Goal: Information Seeking & Learning: Learn about a topic

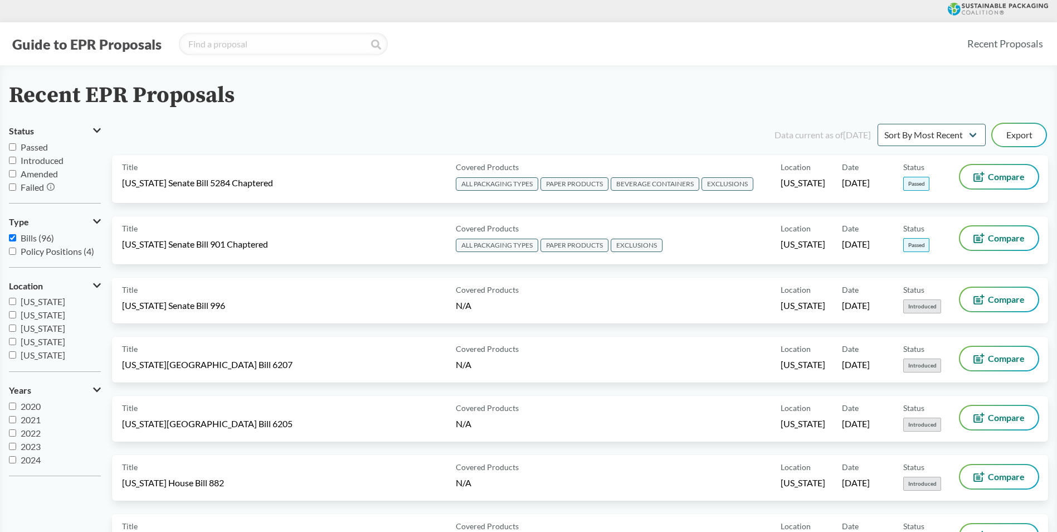
scroll to position [80, 0]
click at [45, 326] on span "[US_STATE]" at bounding box center [43, 328] width 45 height 11
click at [16, 326] on input "[US_STATE]" at bounding box center [12, 328] width 7 height 7
checkbox input "true"
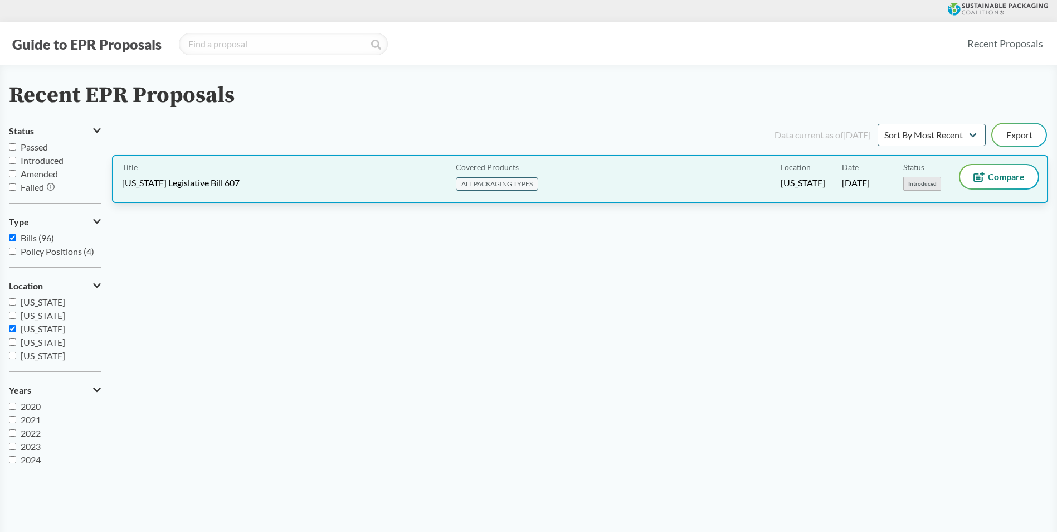
click at [294, 176] on div "Title [US_STATE] Legislative Bill 607" at bounding box center [286, 179] width 329 height 28
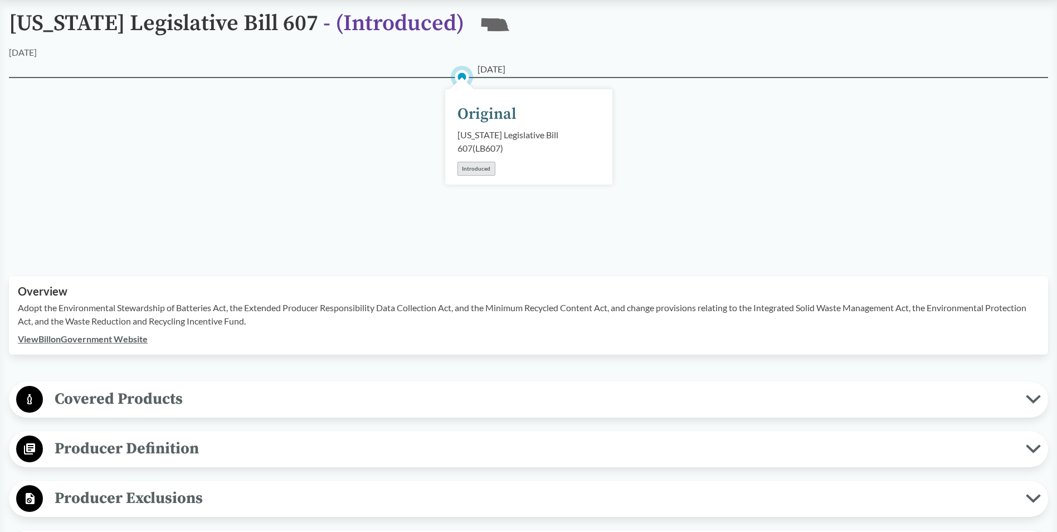
scroll to position [111, 0]
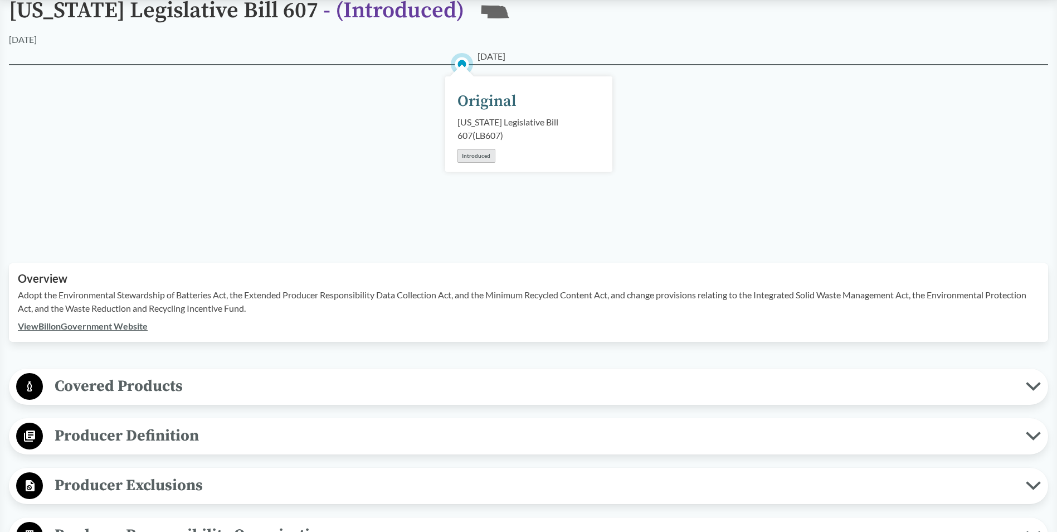
click at [82, 326] on link "View Bill on Government Website" at bounding box center [83, 326] width 130 height 11
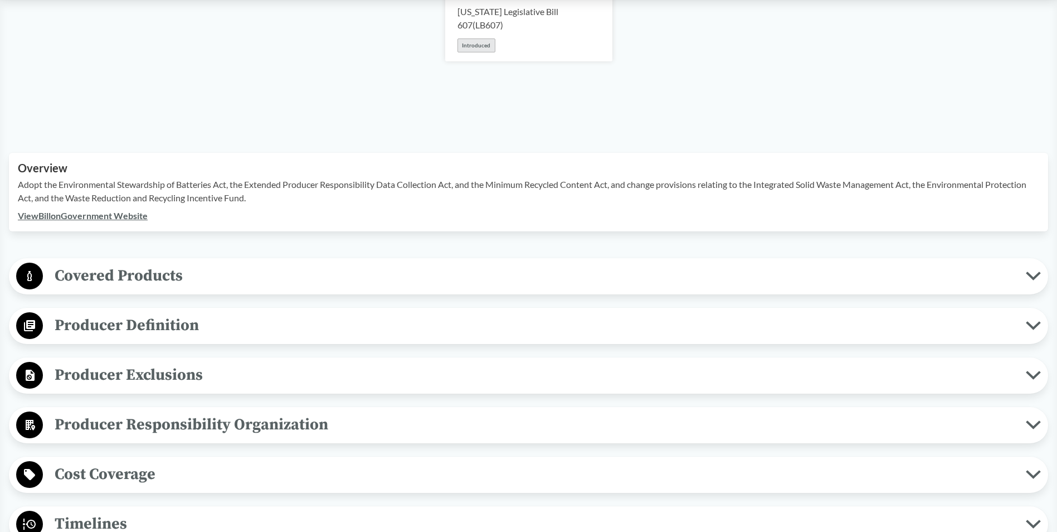
scroll to position [223, 0]
click at [108, 273] on span "Covered Products" at bounding box center [534, 274] width 983 height 25
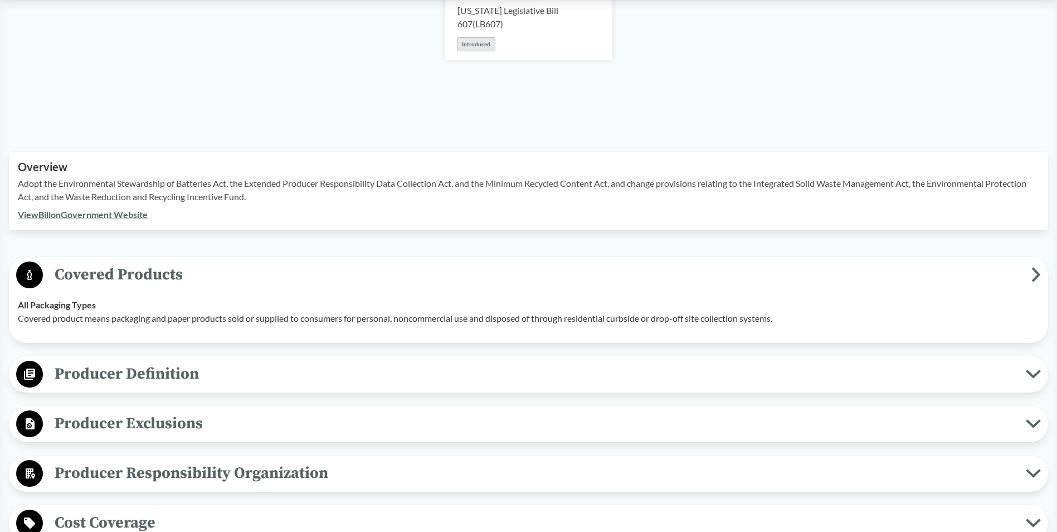
click at [110, 378] on span "Producer Definition" at bounding box center [534, 373] width 983 height 25
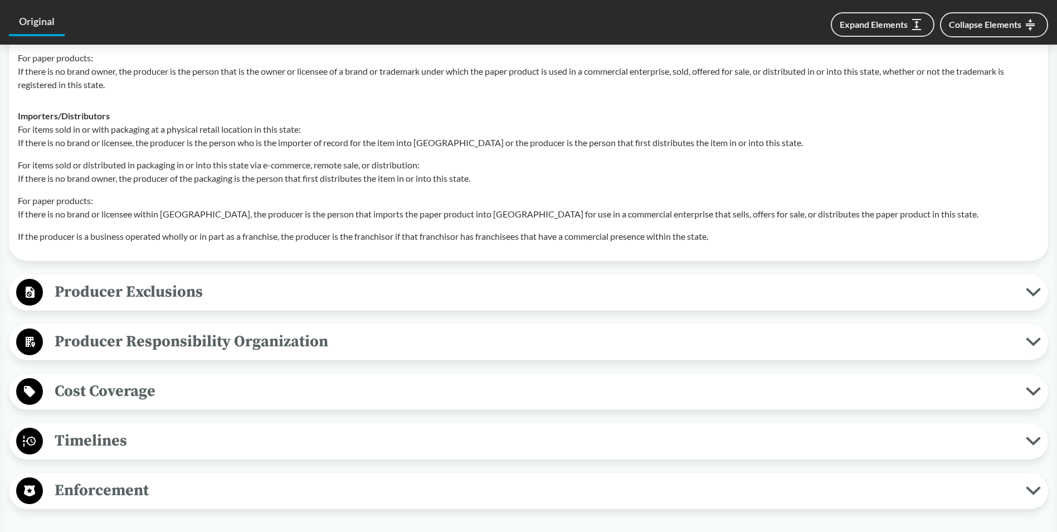
scroll to position [780, 0]
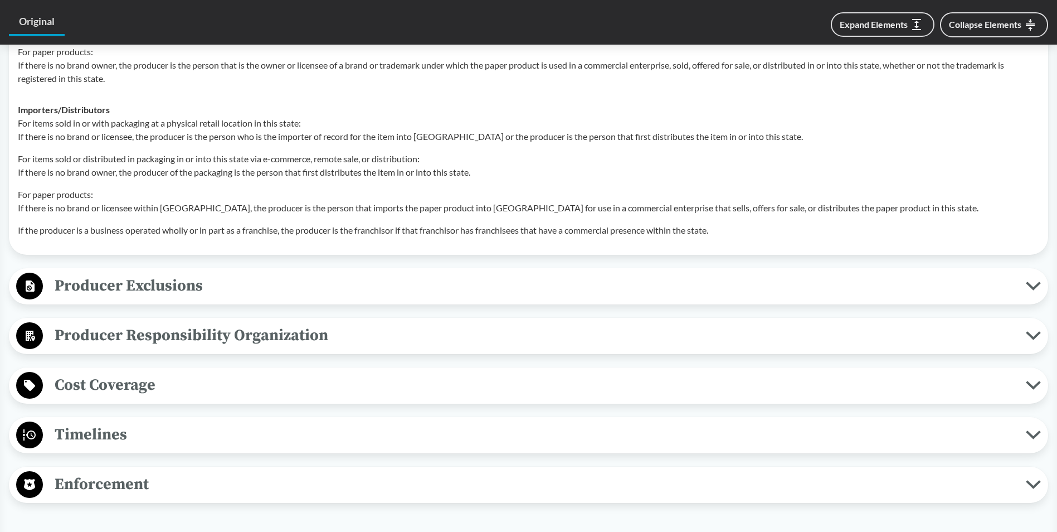
click at [186, 344] on span "Producer Responsibility Organization" at bounding box center [534, 335] width 983 height 25
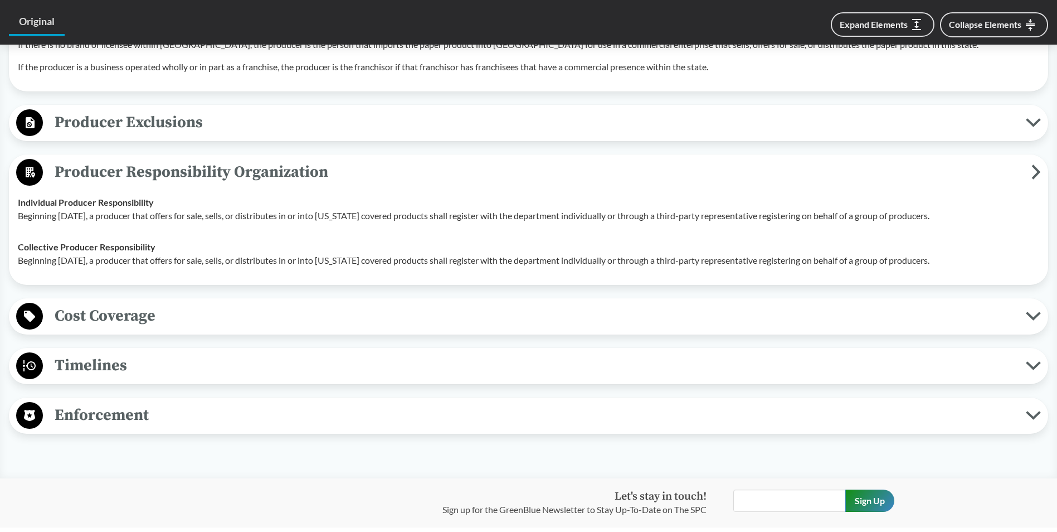
scroll to position [948, 0]
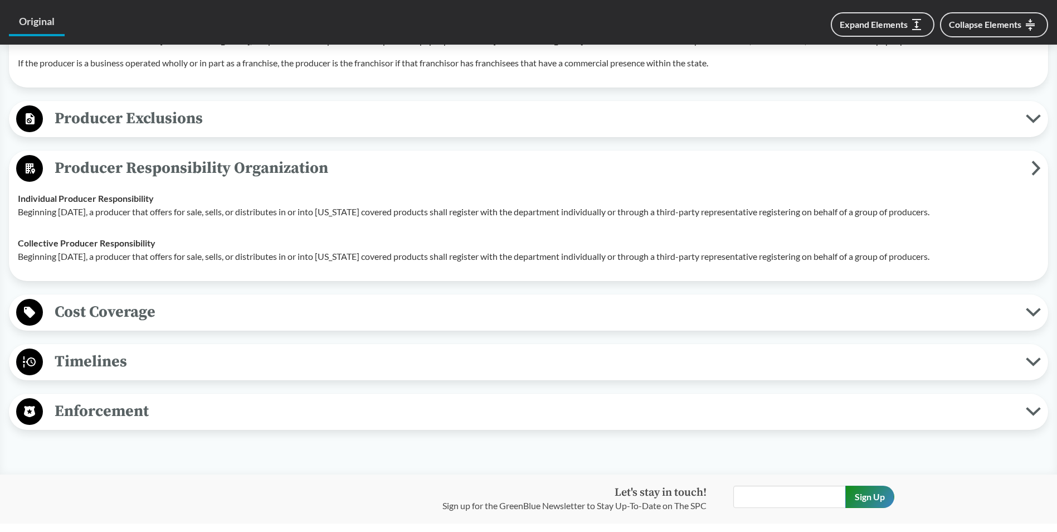
click at [89, 314] on span "Cost Coverage" at bounding box center [534, 311] width 983 height 25
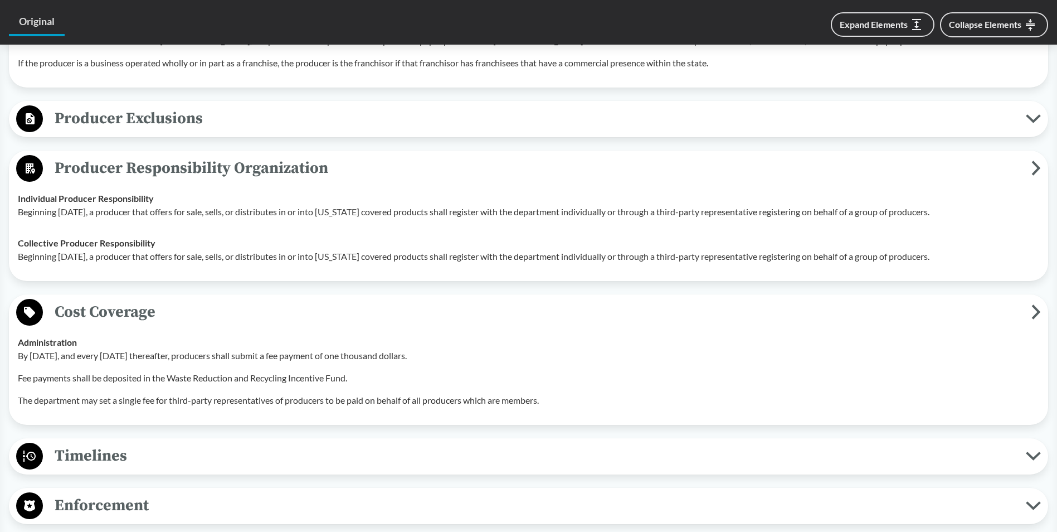
scroll to position [1003, 0]
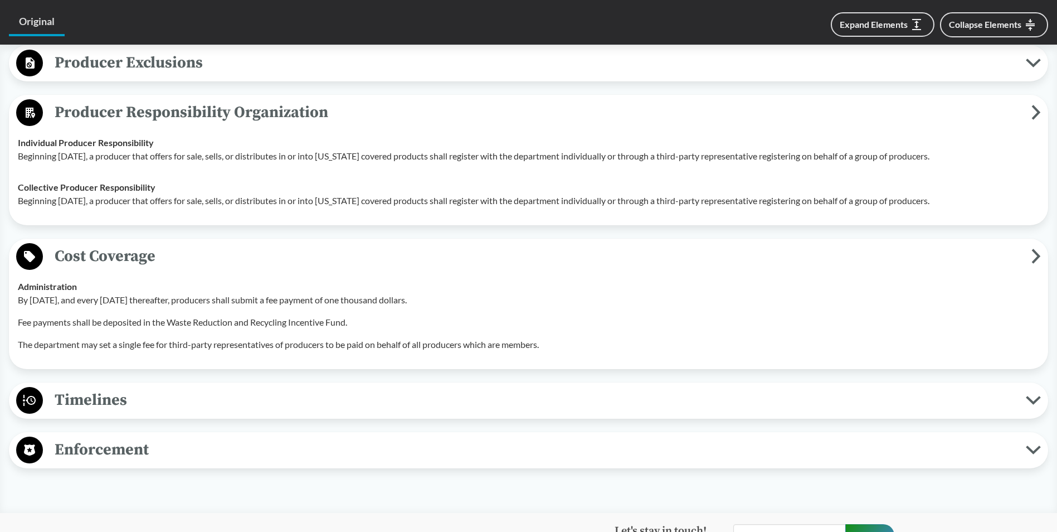
click at [127, 463] on button "Enforcement" at bounding box center [529, 450] width 1032 height 28
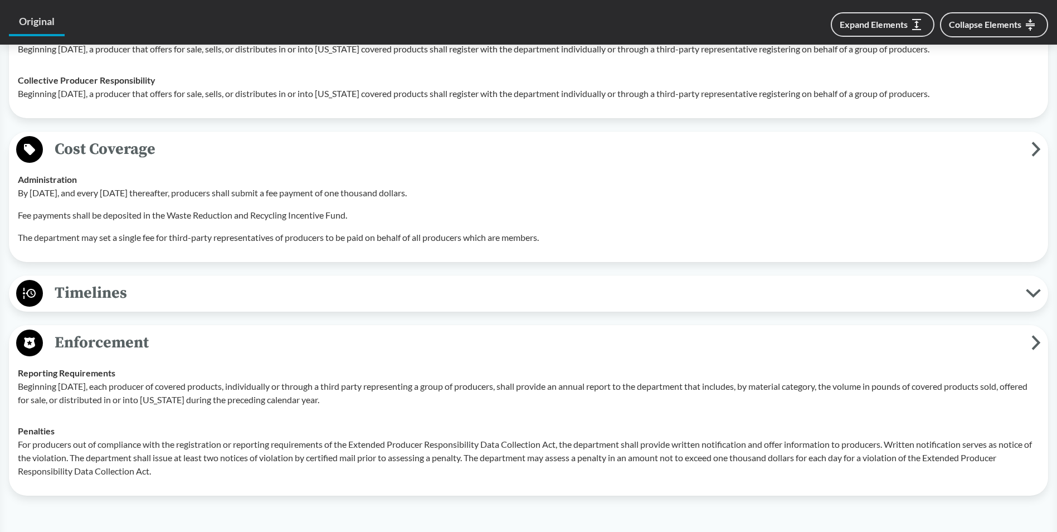
scroll to position [1115, 0]
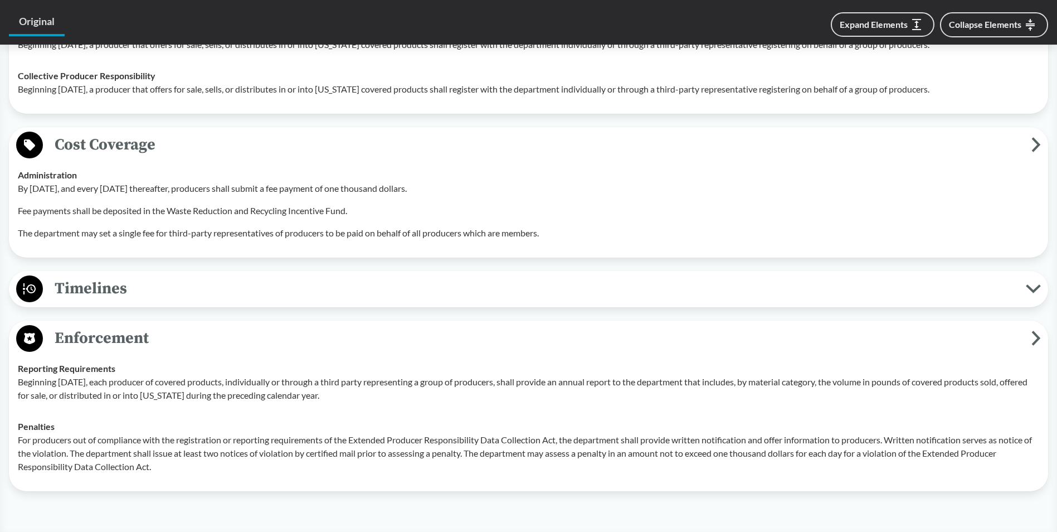
click at [121, 463] on p "For producers out of compliance with the registration or reporting requirements…" at bounding box center [529, 453] width 1022 height 40
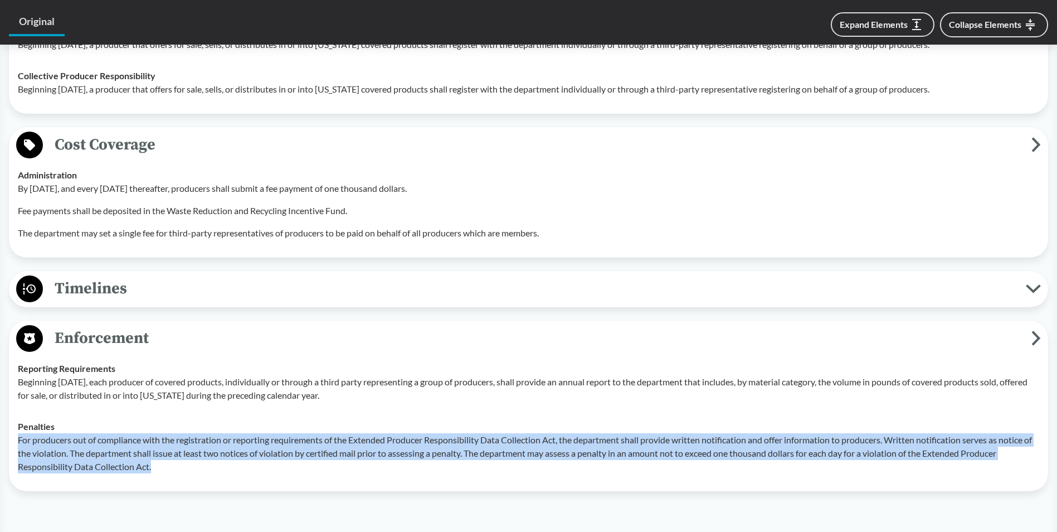
click at [121, 463] on p "For producers out of compliance with the registration or reporting requirements…" at bounding box center [529, 453] width 1022 height 40
copy p "For producers out of compliance with the registration or reporting requirements…"
click at [70, 457] on p "For producers out of compliance with the registration or reporting requirements…" at bounding box center [529, 453] width 1022 height 40
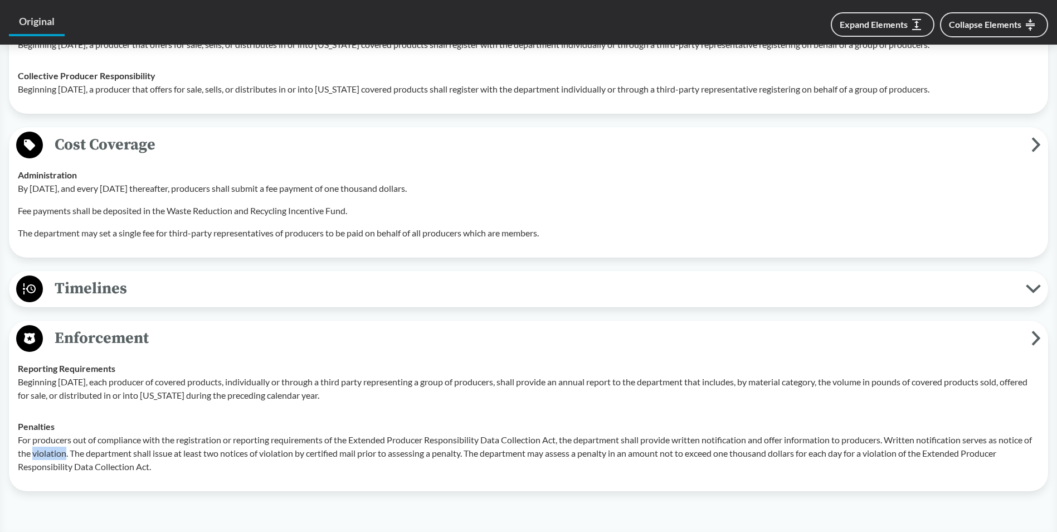
click at [70, 457] on p "For producers out of compliance with the registration or reporting requirements…" at bounding box center [529, 453] width 1022 height 40
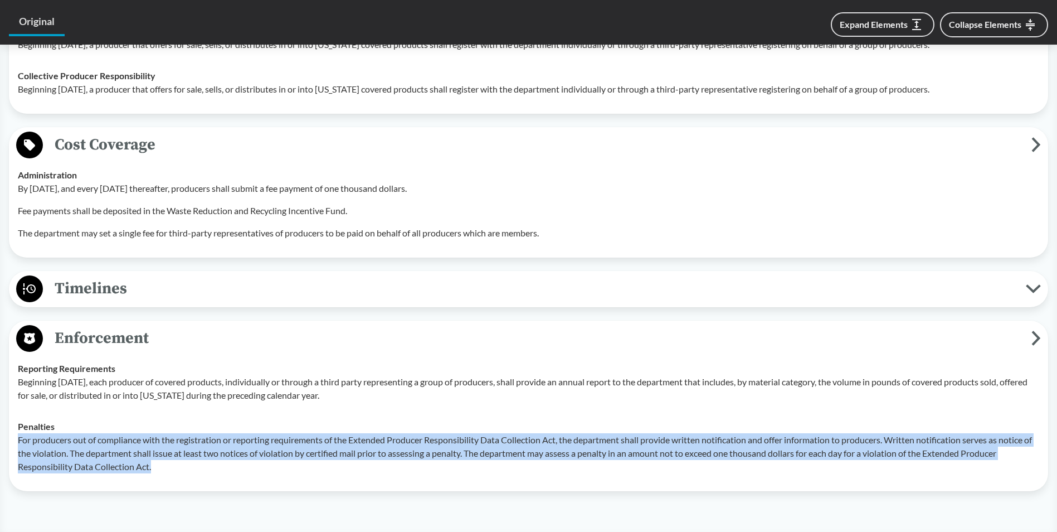
click at [70, 457] on p "For producers out of compliance with the registration or reporting requirements…" at bounding box center [529, 453] width 1022 height 40
click at [139, 451] on p "For producers out of compliance with the registration or reporting requirements…" at bounding box center [529, 453] width 1022 height 40
drag, startPoint x: 139, startPoint y: 451, endPoint x: 93, endPoint y: 452, distance: 45.7
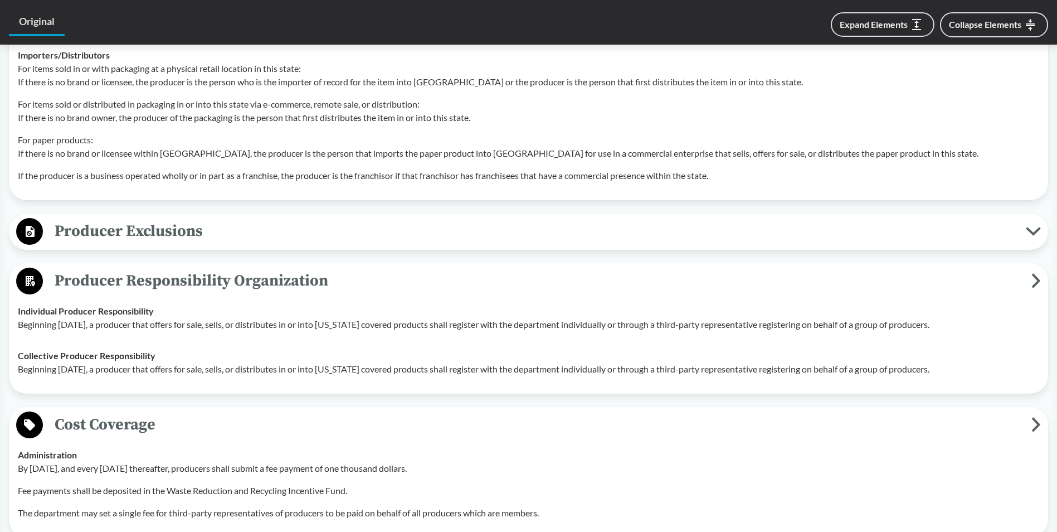
scroll to position [836, 0]
click at [122, 320] on p "Beginning [DATE], a producer that offers for sale, sells, or distributes in or …" at bounding box center [529, 323] width 1022 height 13
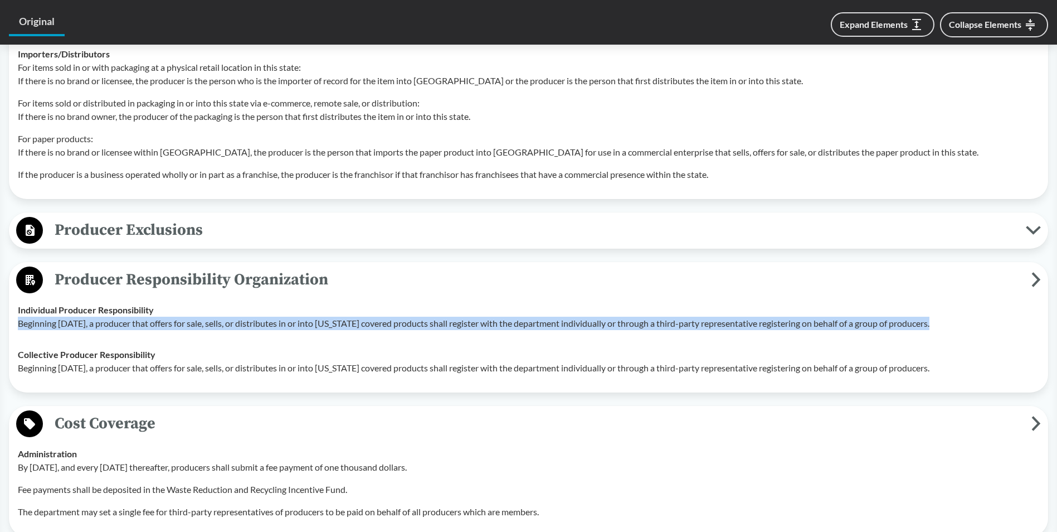
click at [122, 320] on p "Beginning [DATE], a producer that offers for sale, sells, or distributes in or …" at bounding box center [529, 323] width 1022 height 13
copy p "Beginning [DATE], a producer that offers for sale, sells, or distributes in or …"
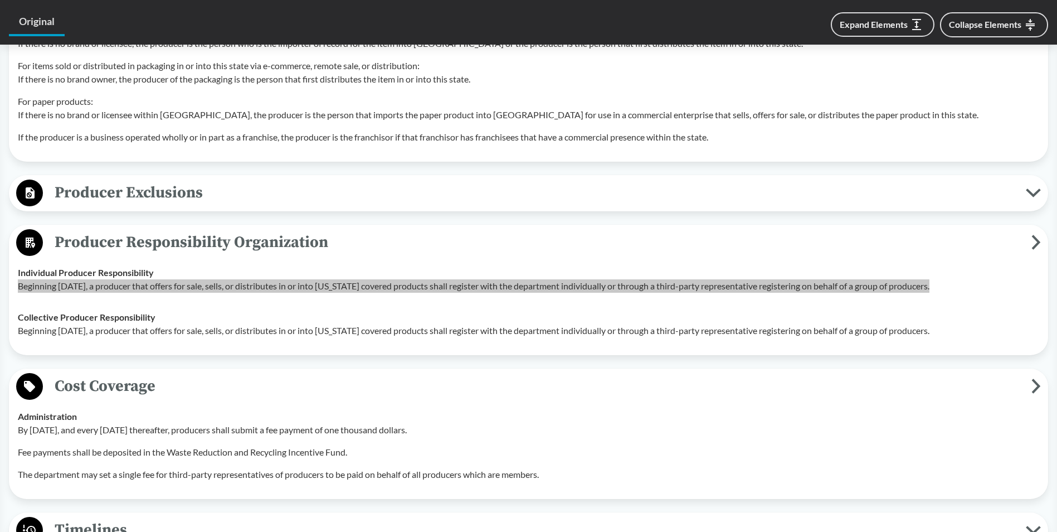
scroll to position [892, 0]
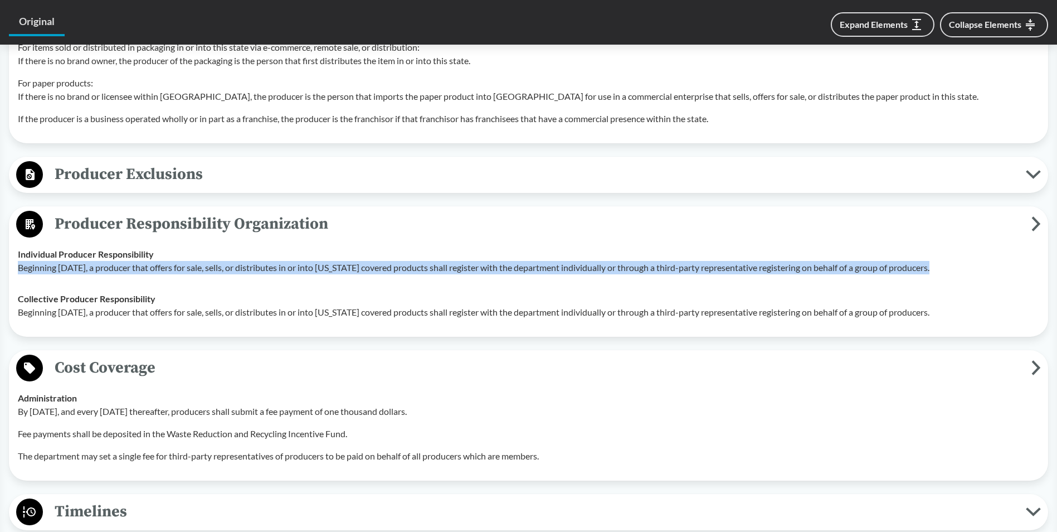
click at [188, 415] on p "By [DATE], and every [DATE] thereafter, producers shall submit a fee payment of…" at bounding box center [529, 411] width 1022 height 13
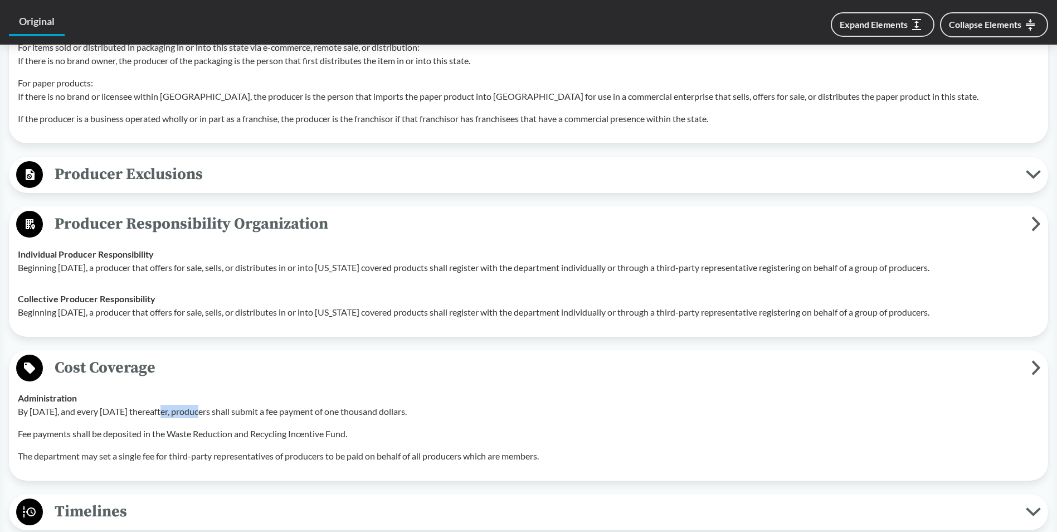
click at [188, 415] on p "By [DATE], and every [DATE] thereafter, producers shall submit a fee payment of…" at bounding box center [529, 411] width 1022 height 13
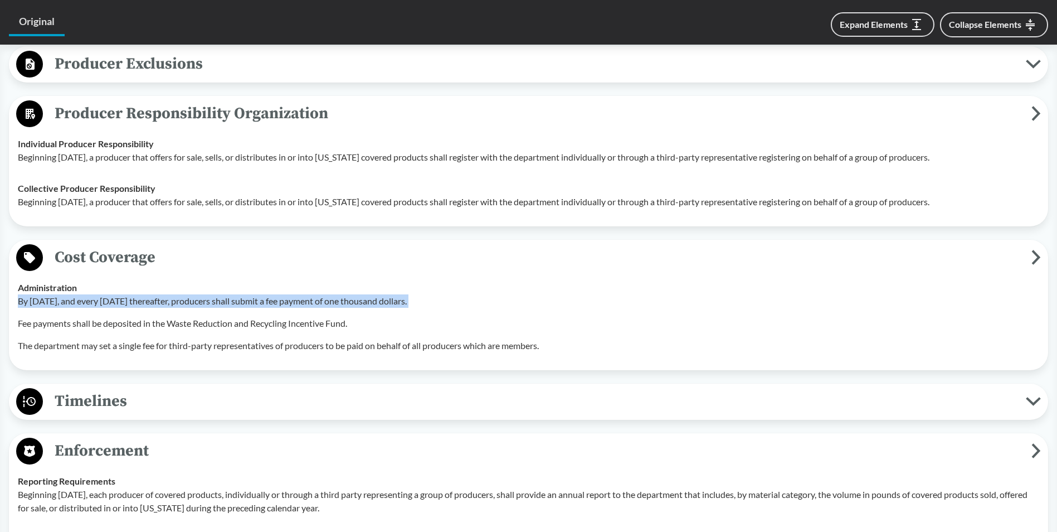
scroll to position [1003, 0]
copy div "By [DATE], and every [DATE] thereafter, producers shall submit a fee payment of…"
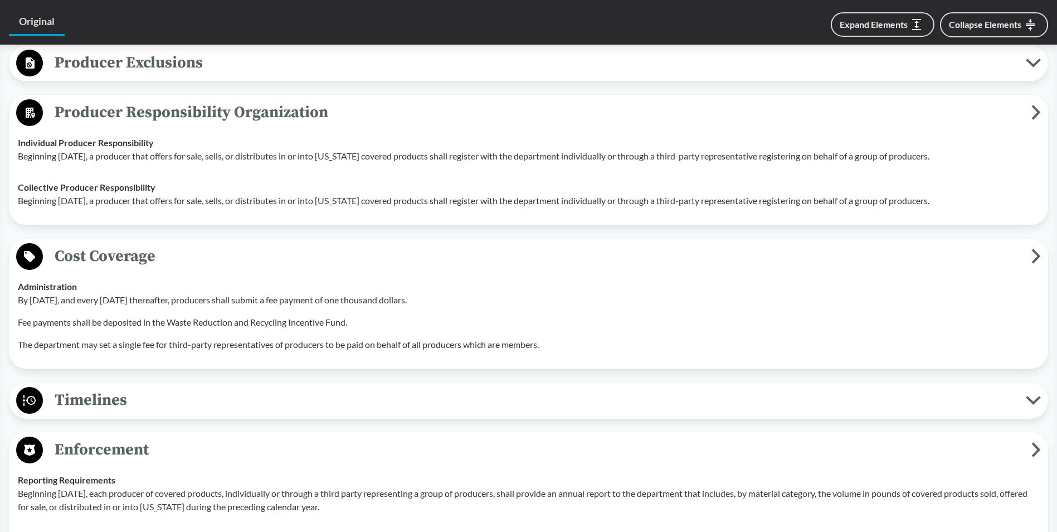
click at [256, 358] on td "Administration By [DATE], and every [DATE] thereafter, producers shall submit a…" at bounding box center [529, 315] width 1032 height 89
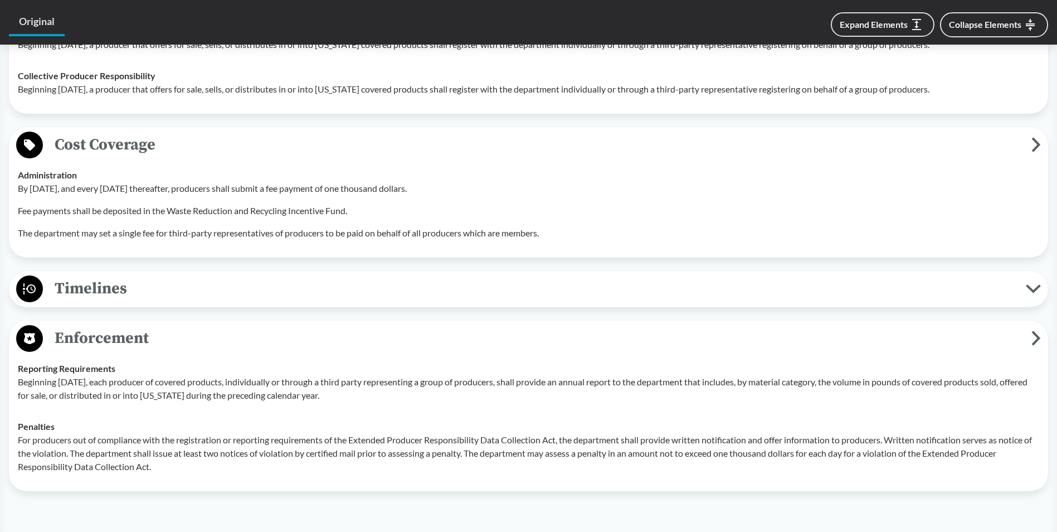
click at [193, 295] on span "Timelines" at bounding box center [534, 288] width 983 height 25
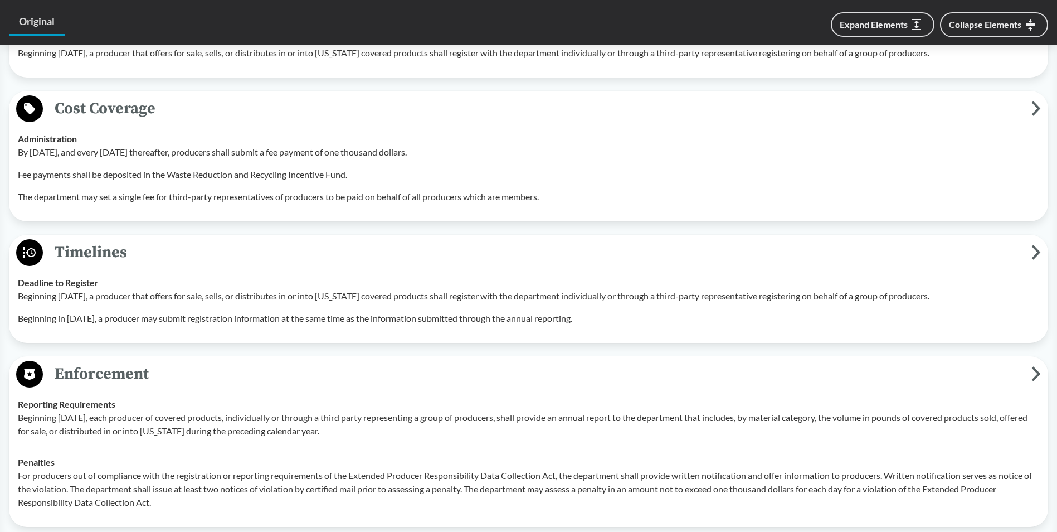
scroll to position [1171, 0]
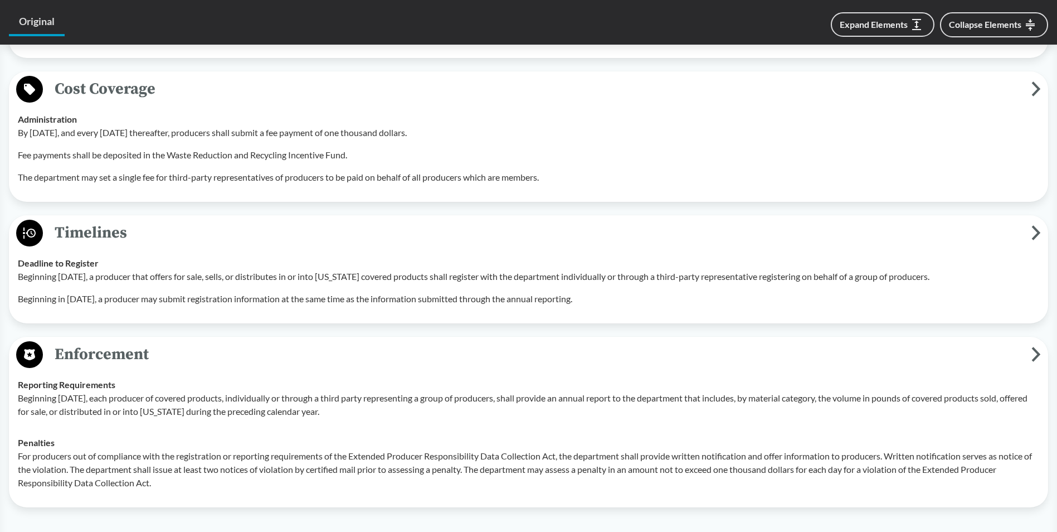
click at [211, 299] on p "Beginning in [DATE], a producer may submit registration information at the same…" at bounding box center [529, 298] width 1022 height 13
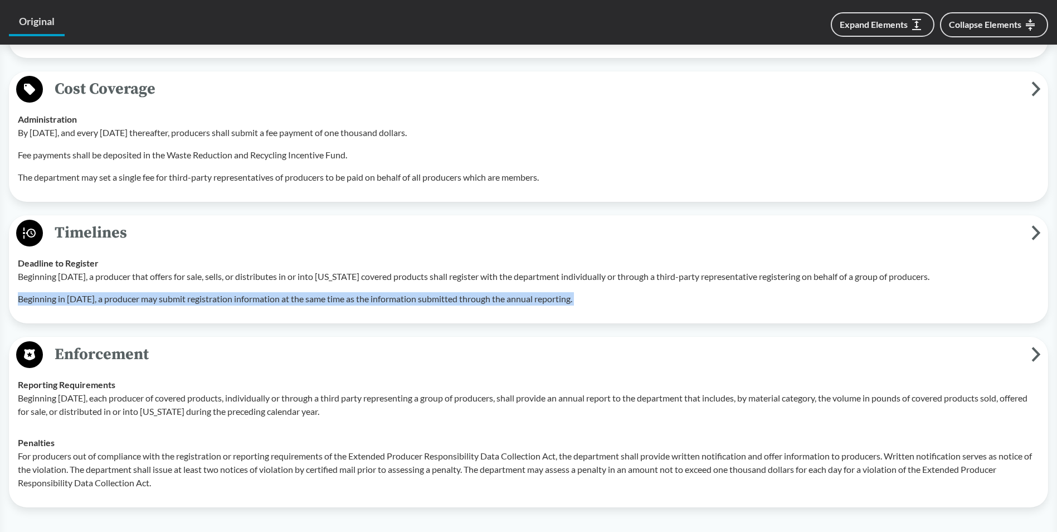
click at [211, 299] on p "Beginning in [DATE], a producer may submit registration information at the same…" at bounding box center [529, 298] width 1022 height 13
copy div "Beginning in [DATE], a producer may submit registration information at the same…"
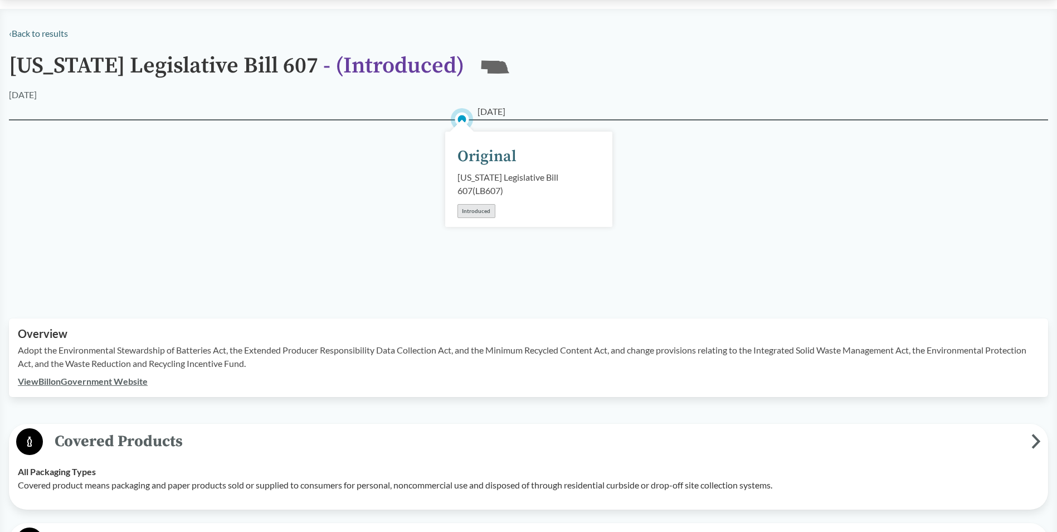
scroll to position [56, 0]
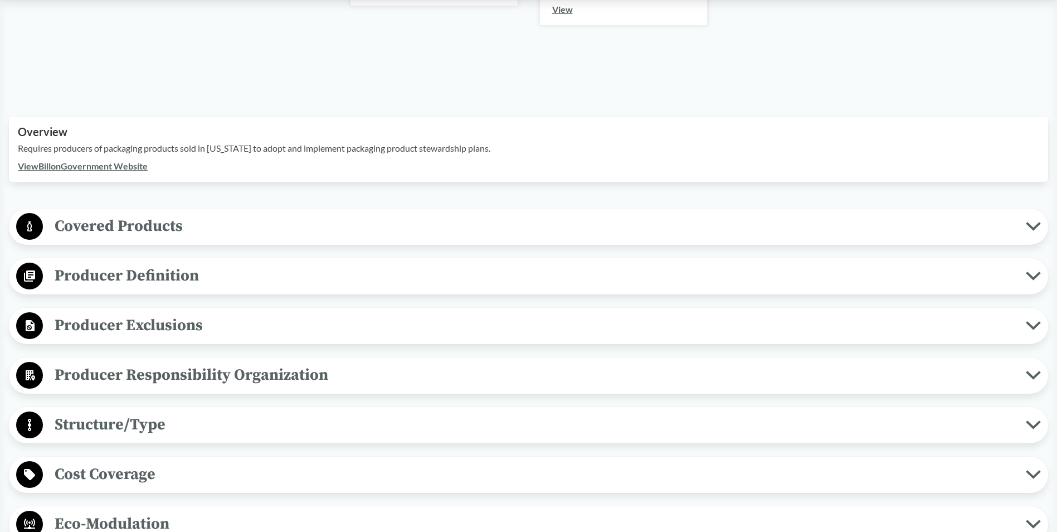
scroll to position [279, 0]
click at [139, 214] on span "Covered Products" at bounding box center [534, 224] width 983 height 25
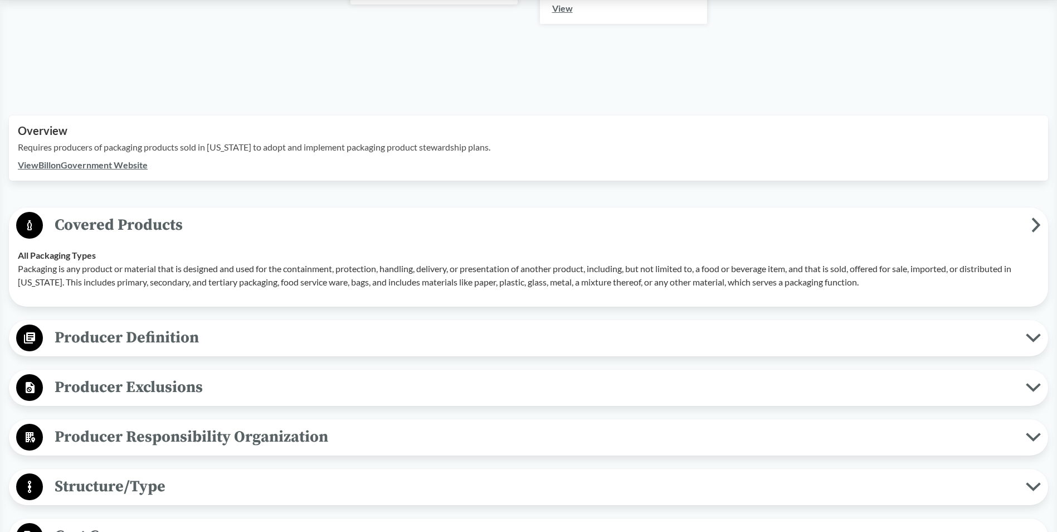
click at [176, 148] on p "Requires producers of packaging products sold in [US_STATE] to adopt and implem…" at bounding box center [529, 146] width 1022 height 13
click at [176, 148] on p "Requires producers of packaging products sold in New Jersey to adopt and implem…" at bounding box center [529, 146] width 1022 height 13
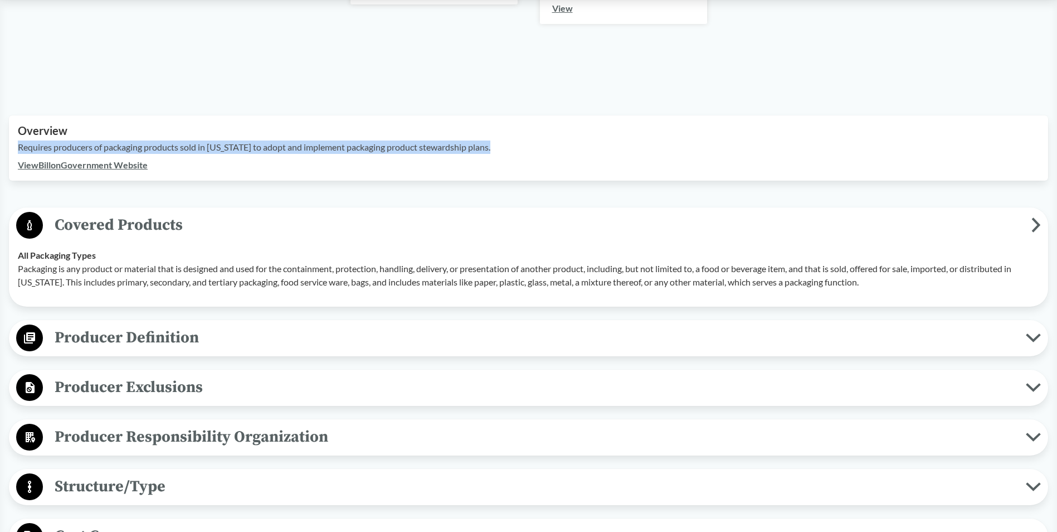
click at [176, 148] on p "Requires producers of packaging products sold in New Jersey to adopt and implem…" at bounding box center [529, 146] width 1022 height 13
copy p "Requires producers of packaging products sold in New Jersey to adopt and implem…"
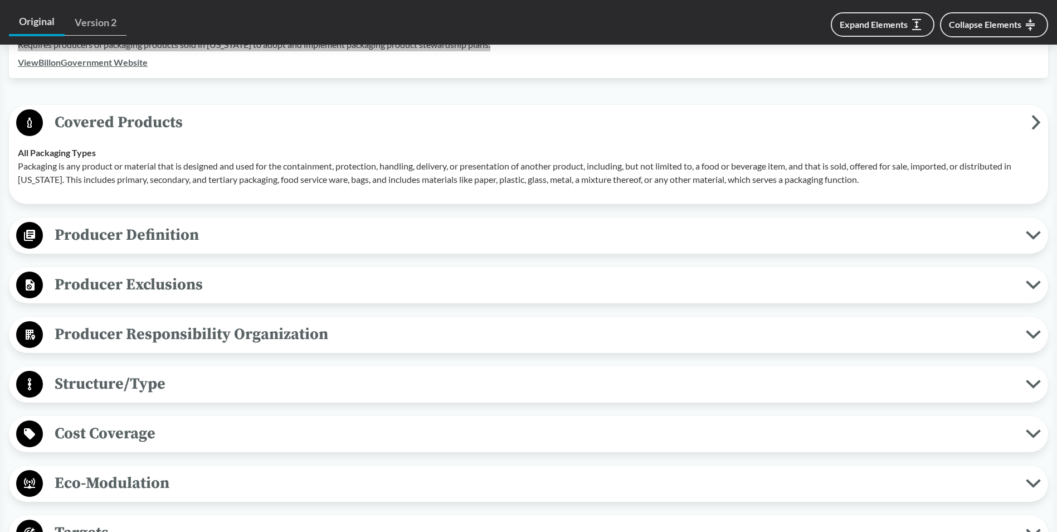
scroll to position [390, 0]
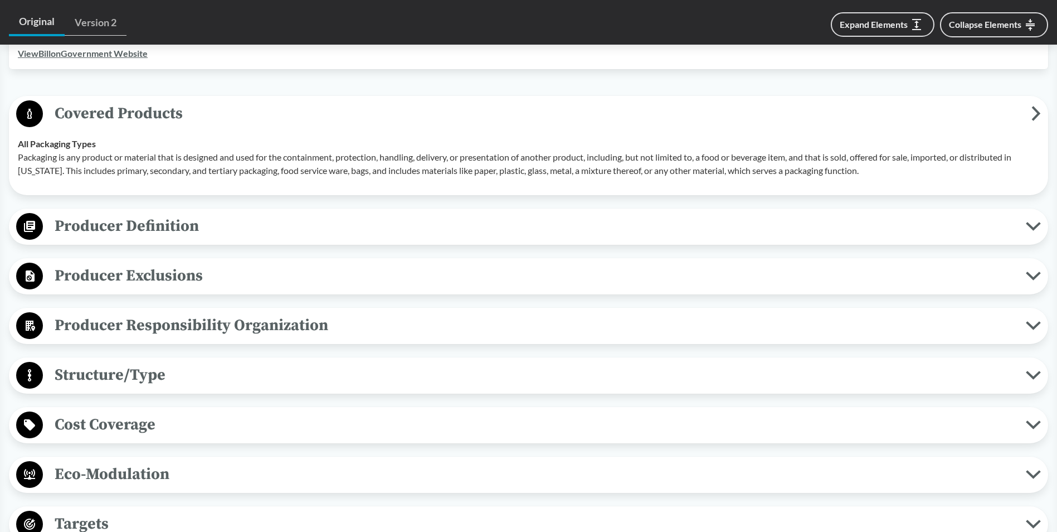
click at [135, 234] on span "Producer Definition" at bounding box center [534, 225] width 983 height 25
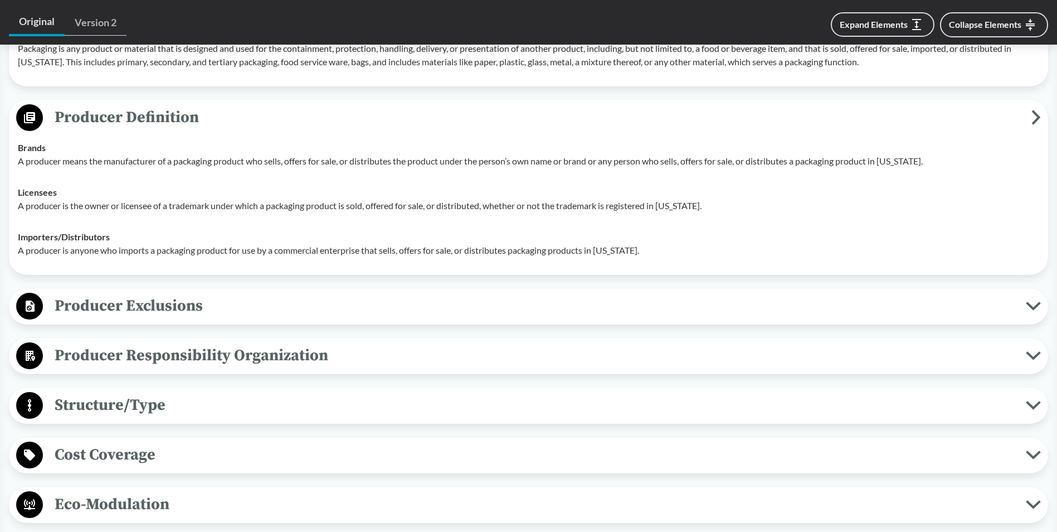
scroll to position [502, 0]
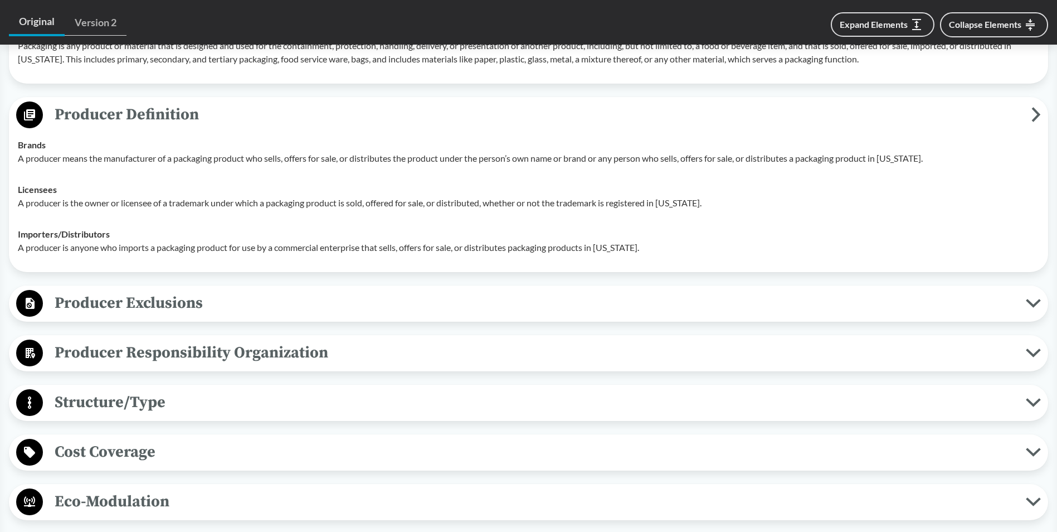
click at [195, 343] on span "Producer Responsibility Organization" at bounding box center [534, 352] width 983 height 25
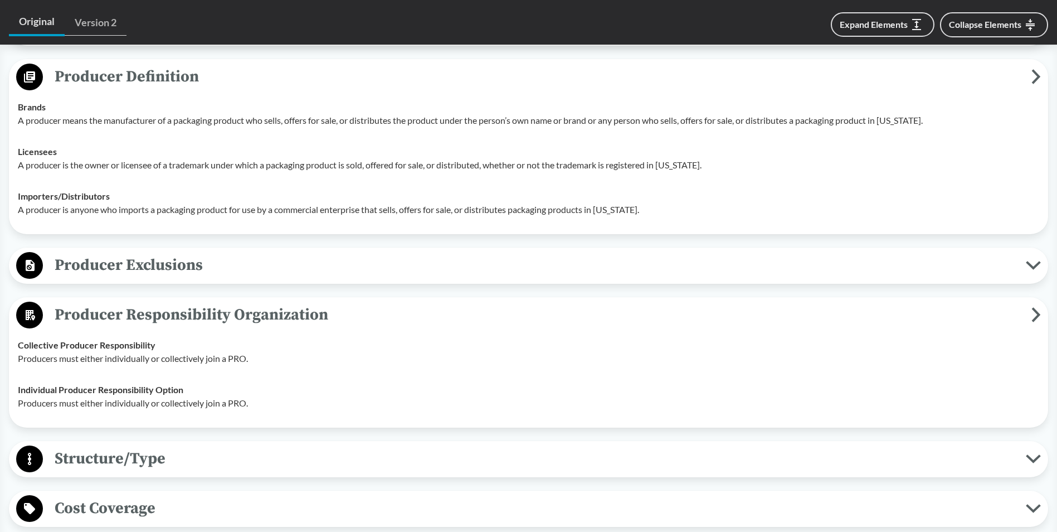
scroll to position [557, 0]
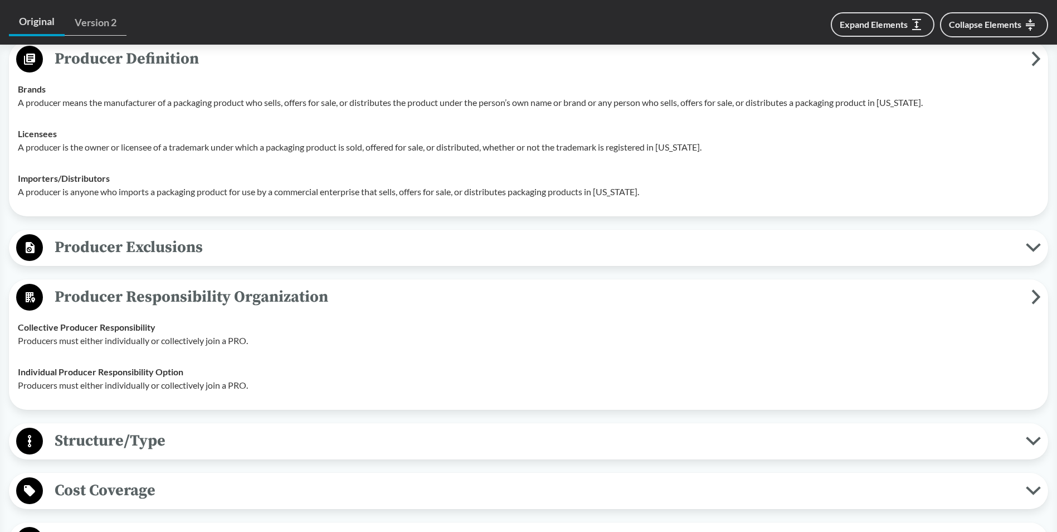
click at [193, 343] on p "Producers must either individually or collectively join a PRO." at bounding box center [529, 340] width 1022 height 13
copy p "Producers must either individually or collectively join a PRO."
click at [275, 371] on div "Individual Producer Responsibility Option Producers must either individually or…" at bounding box center [529, 378] width 1022 height 27
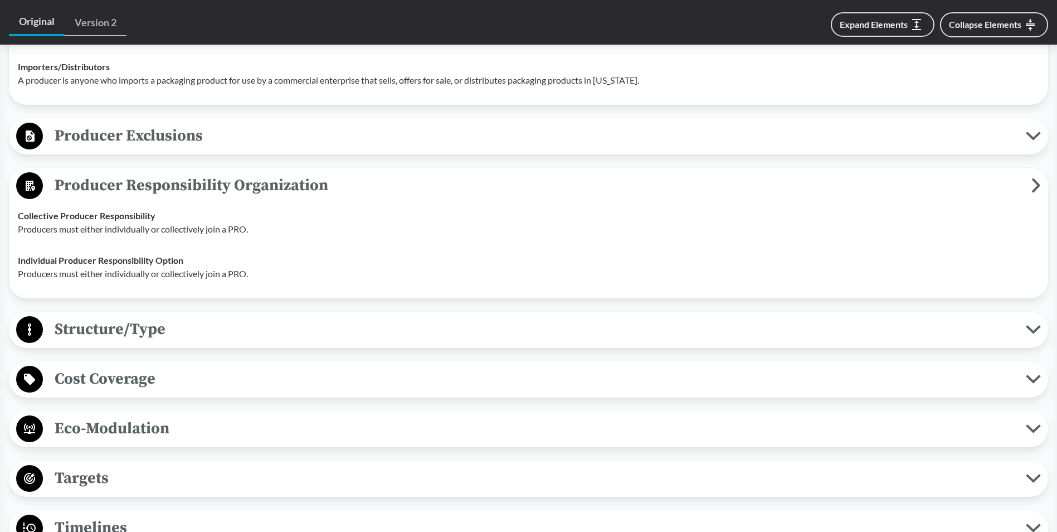
click at [227, 337] on span "Structure/Type" at bounding box center [534, 329] width 983 height 25
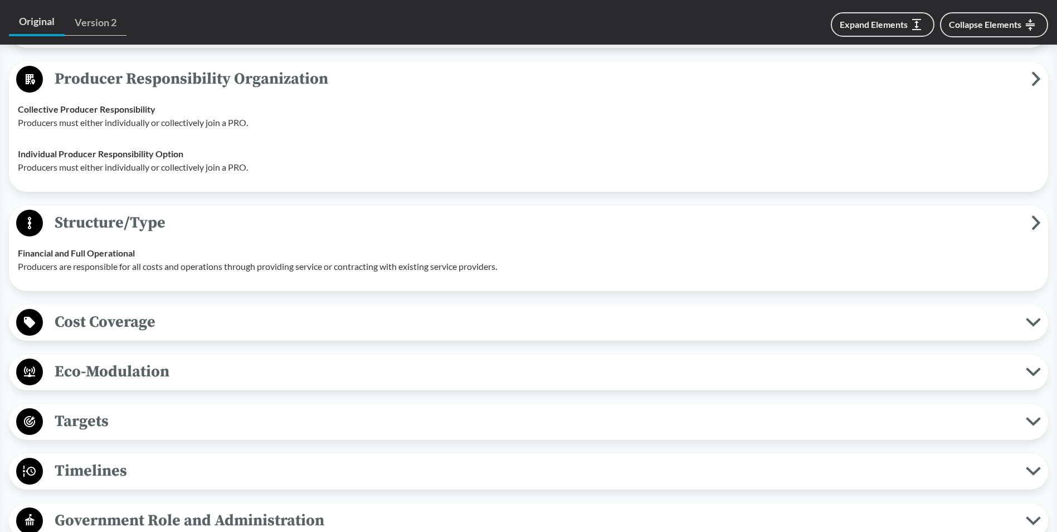
scroll to position [780, 0]
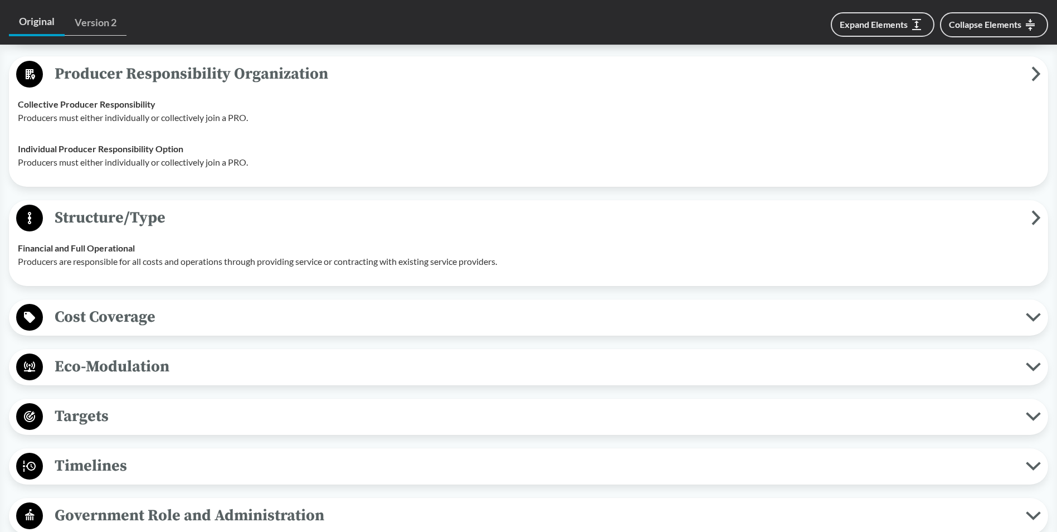
click at [198, 317] on span "Cost Coverage" at bounding box center [534, 316] width 983 height 25
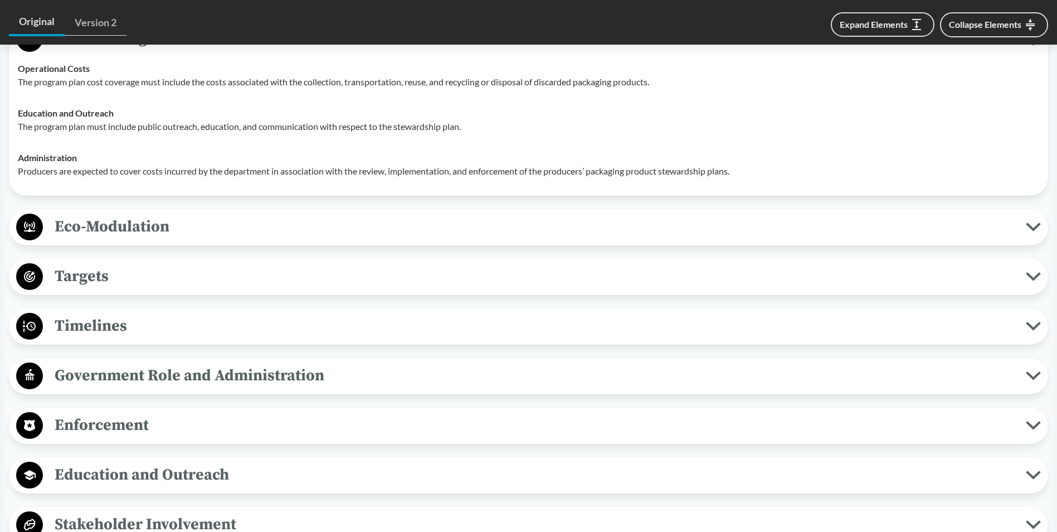
scroll to position [1115, 0]
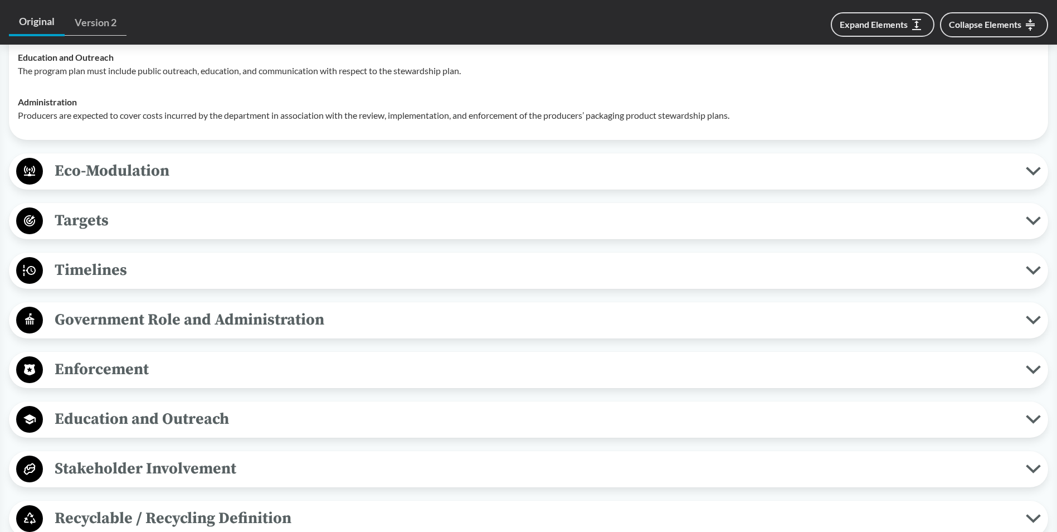
click at [118, 230] on span "Targets" at bounding box center [534, 220] width 983 height 25
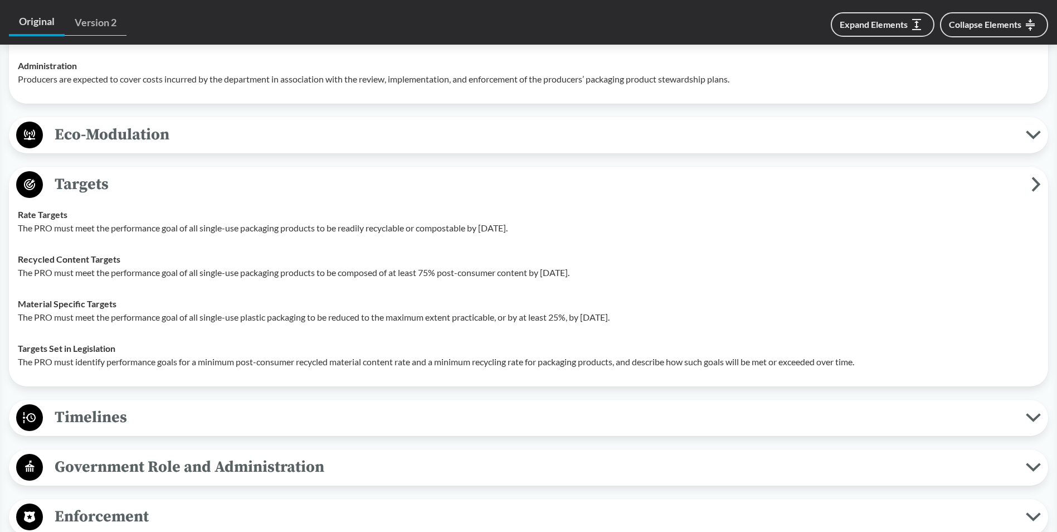
scroll to position [1171, 0]
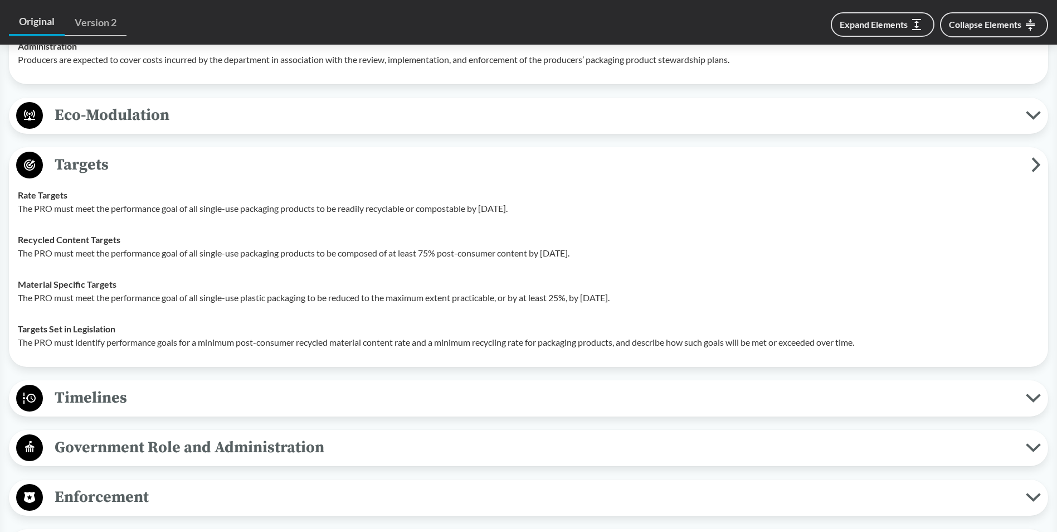
click at [255, 211] on p "The PRO must meet the performance goal of all single-use packaging products to …" at bounding box center [529, 208] width 1022 height 13
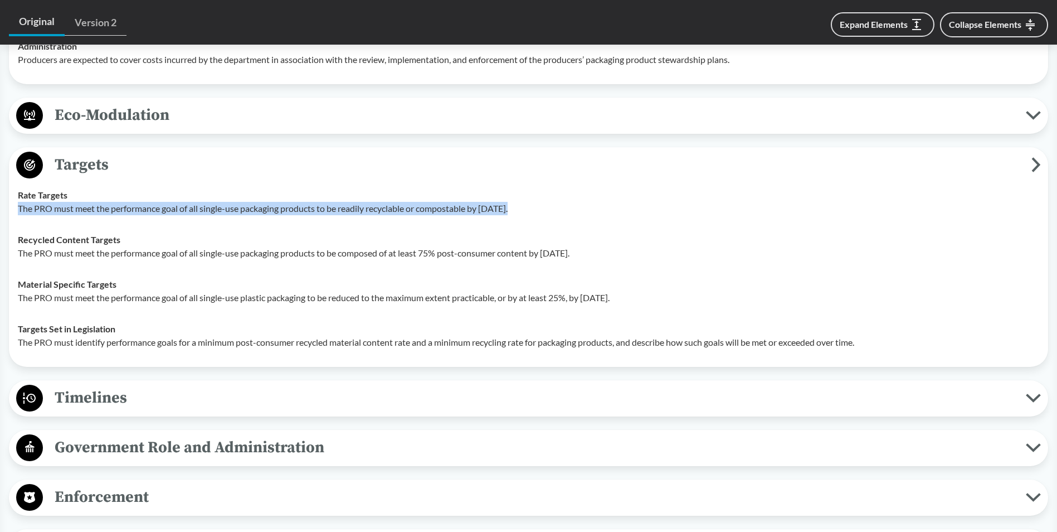
click at [255, 211] on p "The PRO must meet the performance goal of all single-use packaging products to …" at bounding box center [529, 208] width 1022 height 13
copy p "The PRO must meet the performance goal of all single-use packaging products to …"
click at [338, 287] on div "Material Specific Targets The PRO must meet the performance goal of all single-…" at bounding box center [529, 291] width 1022 height 27
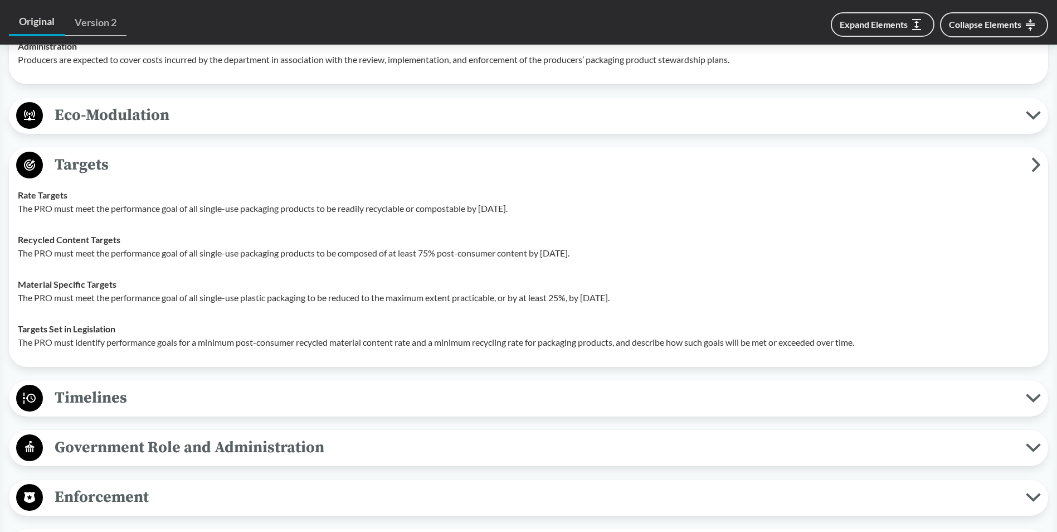
click at [728, 334] on div "Targets Set in Legislation The PRO must identify performance goals for a minimu…" at bounding box center [529, 335] width 1022 height 27
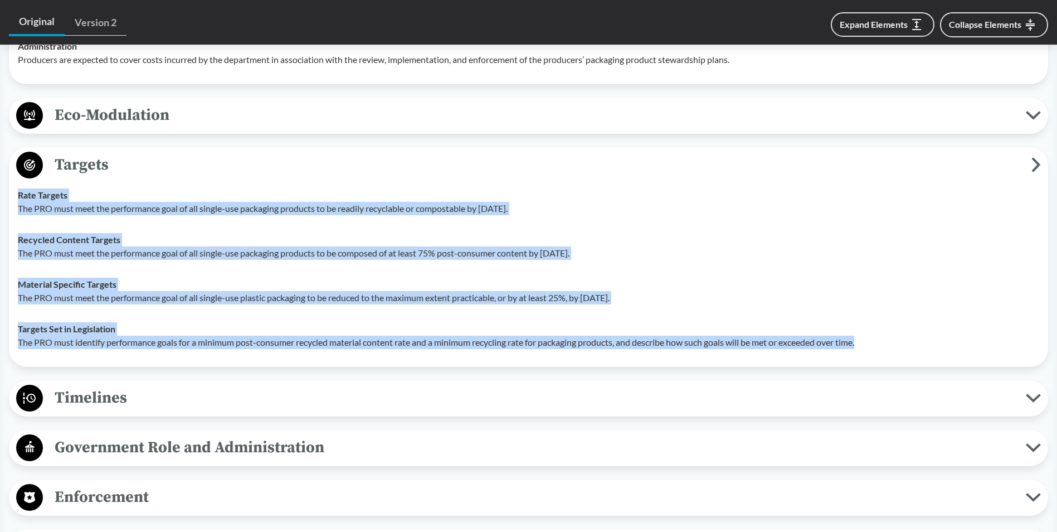
drag, startPoint x: 876, startPoint y: 345, endPoint x: 18, endPoint y: 200, distance: 869.4
click at [18, 200] on tbody "Rate Targets The PRO must meet the performance goal of all single-use packaging…" at bounding box center [529, 268] width 1032 height 178
copy tbody "Rate Targets The PRO must meet the performance goal of all single-use packaging…"
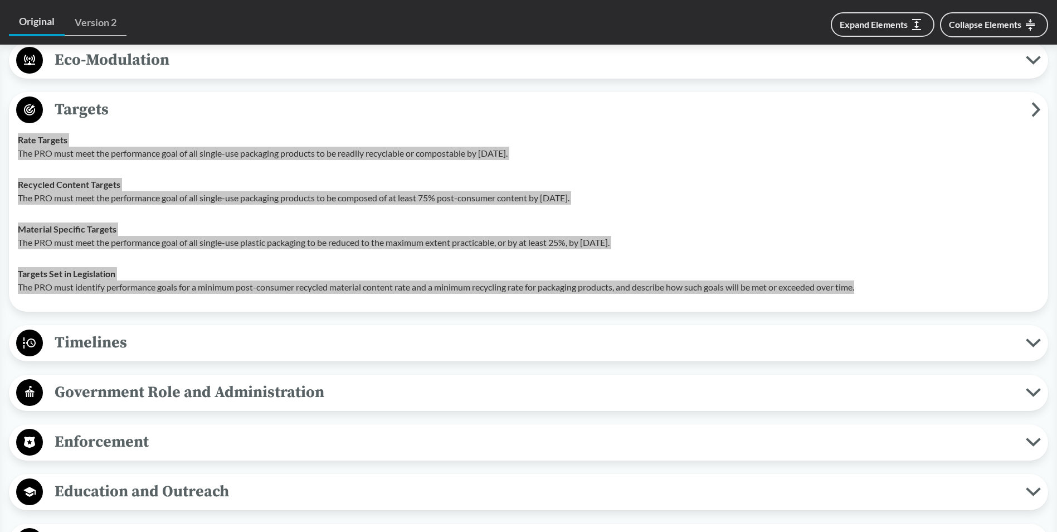
scroll to position [1226, 0]
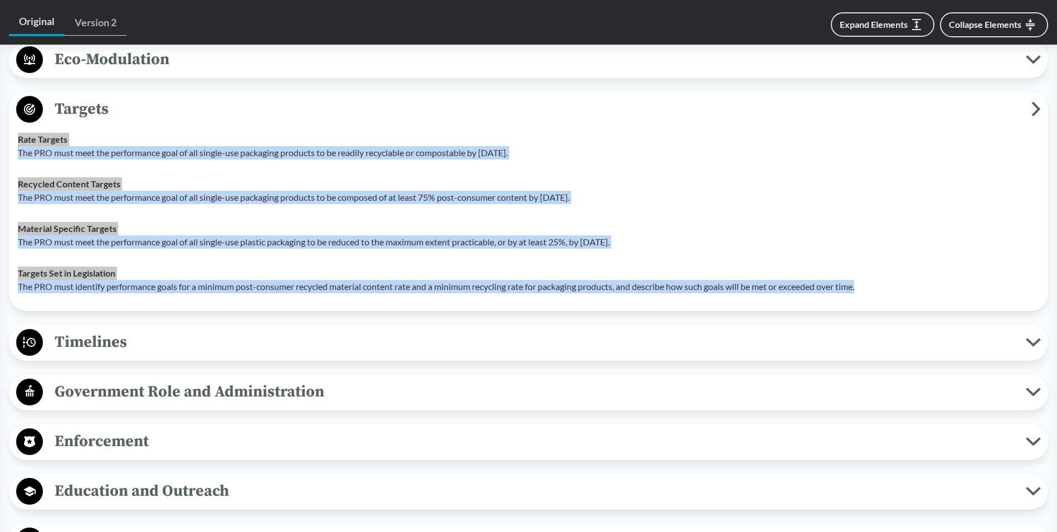
click at [198, 352] on span "Timelines" at bounding box center [534, 341] width 983 height 25
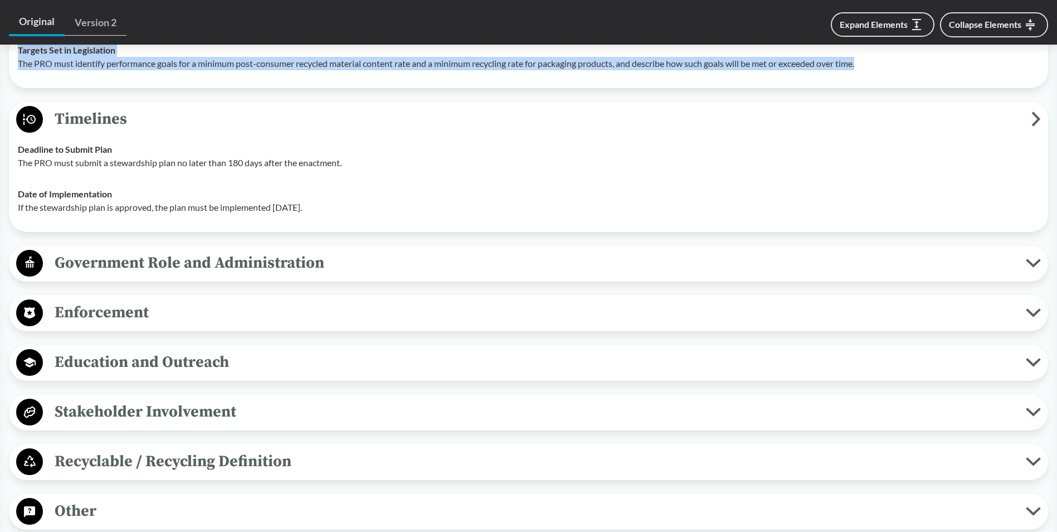
scroll to position [1505, 0]
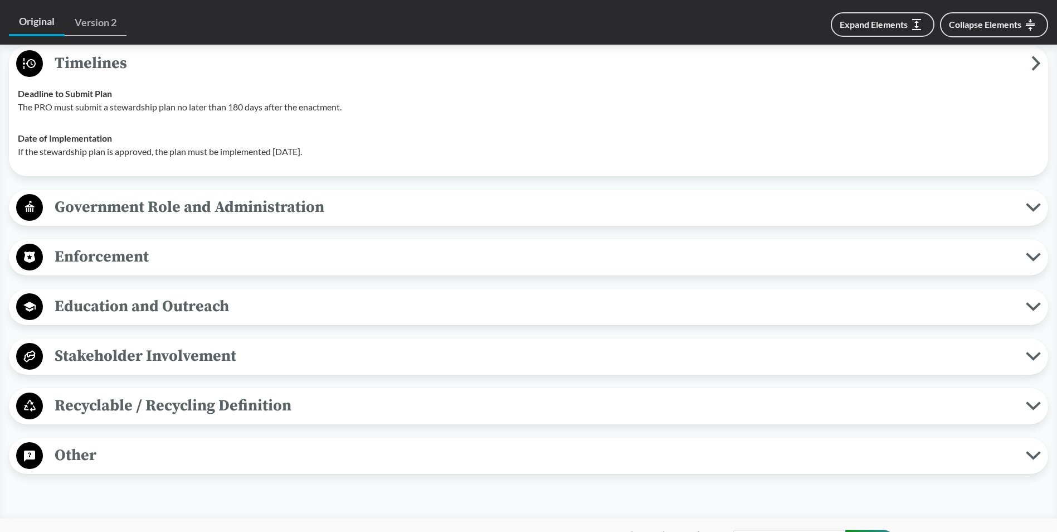
click at [202, 215] on span "Government Role and Administration" at bounding box center [534, 207] width 983 height 25
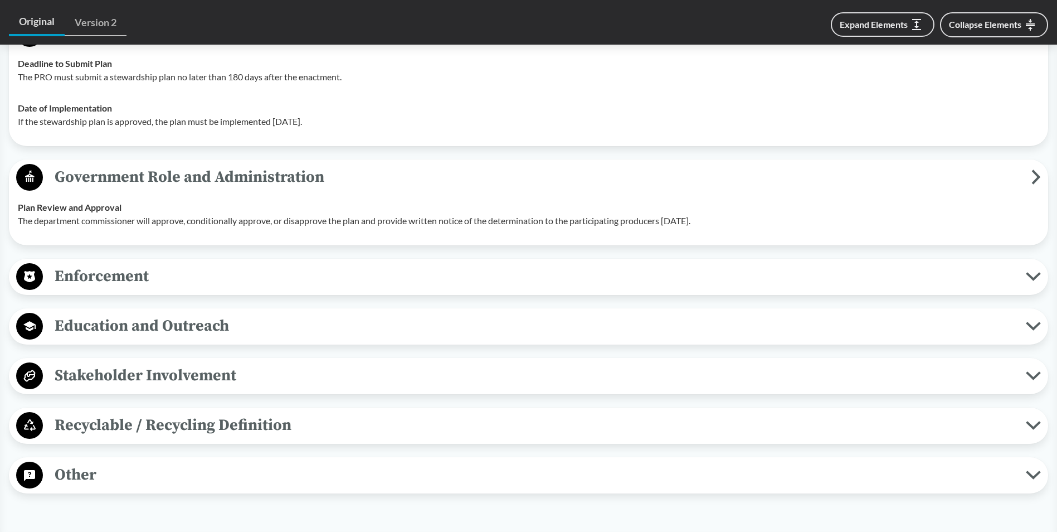
scroll to position [1561, 0]
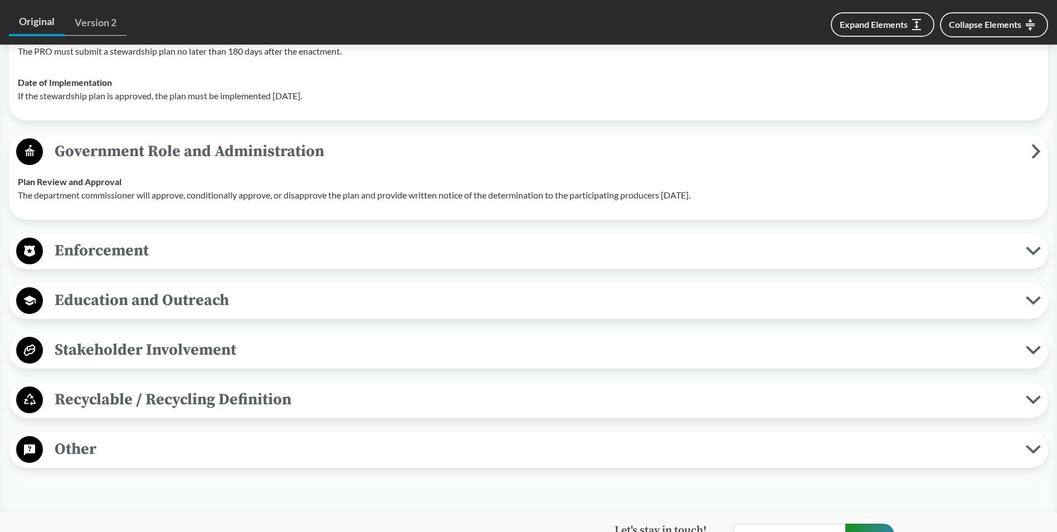
click at [133, 451] on span "Other" at bounding box center [534, 448] width 983 height 25
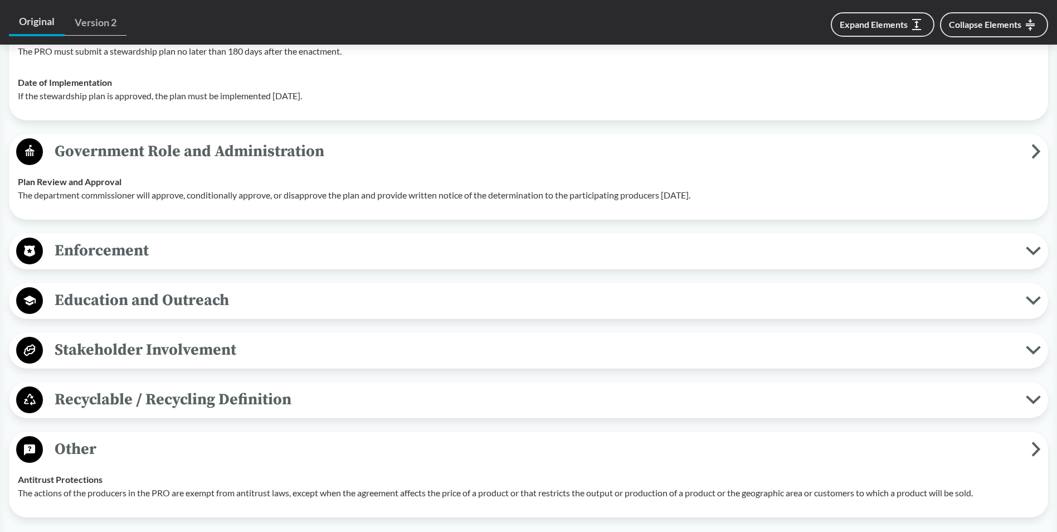
click at [154, 398] on span "Recyclable / Recycling Definition" at bounding box center [534, 399] width 983 height 25
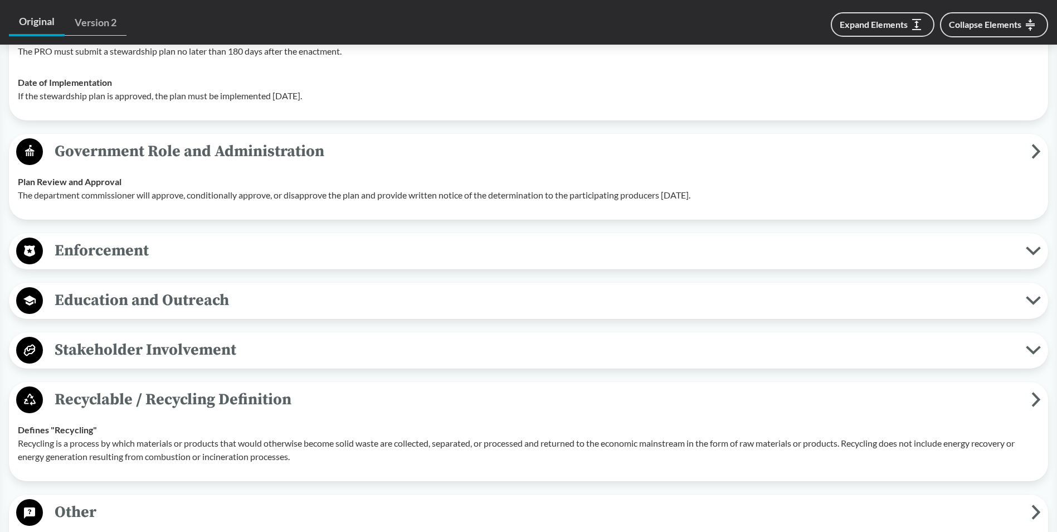
click at [171, 364] on button "Stakeholder Involvement" at bounding box center [529, 350] width 1032 height 28
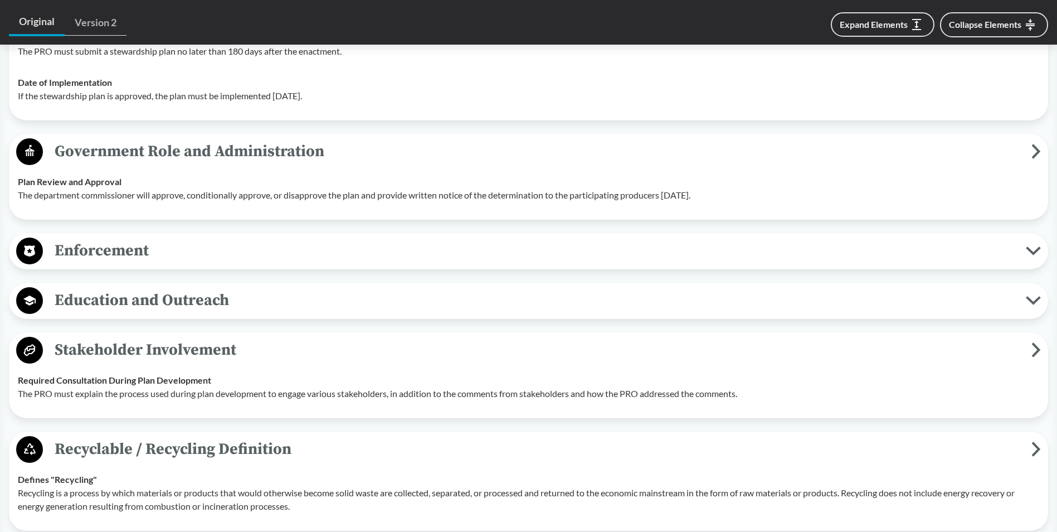
click at [156, 287] on button "Education and Outreach" at bounding box center [529, 301] width 1032 height 28
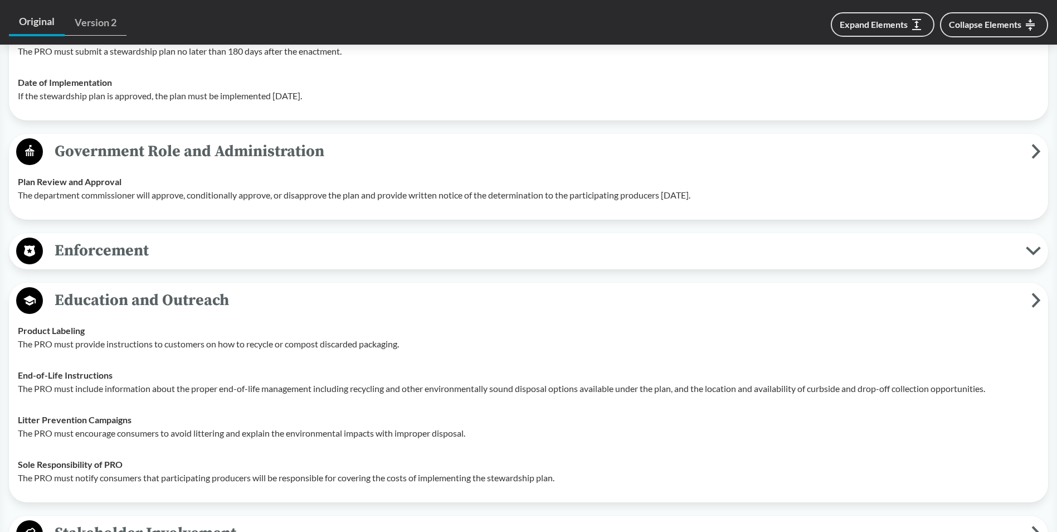
click at [142, 247] on span "Enforcement" at bounding box center [534, 250] width 983 height 25
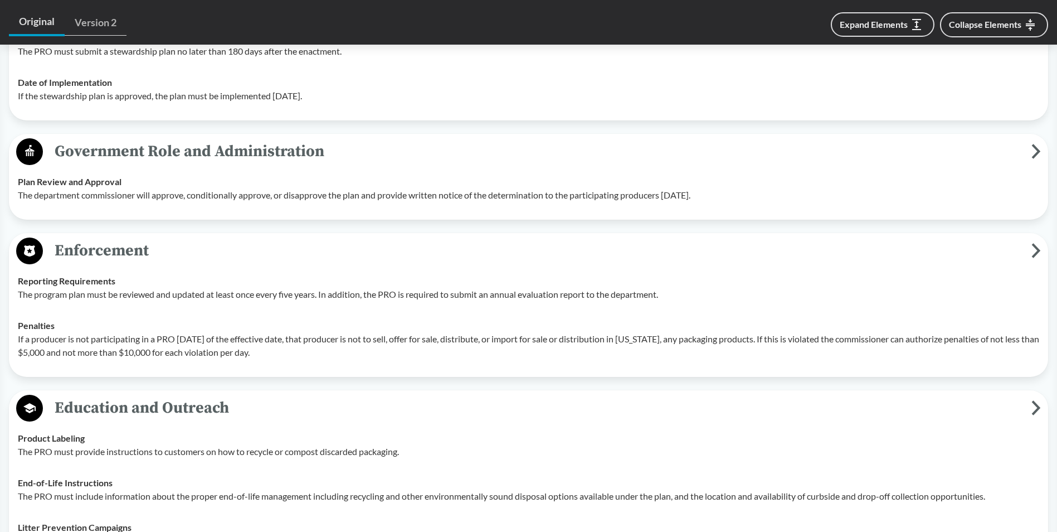
click at [179, 346] on p "If a producer is not participating in a PRO within 18 months of the effective d…" at bounding box center [529, 345] width 1022 height 27
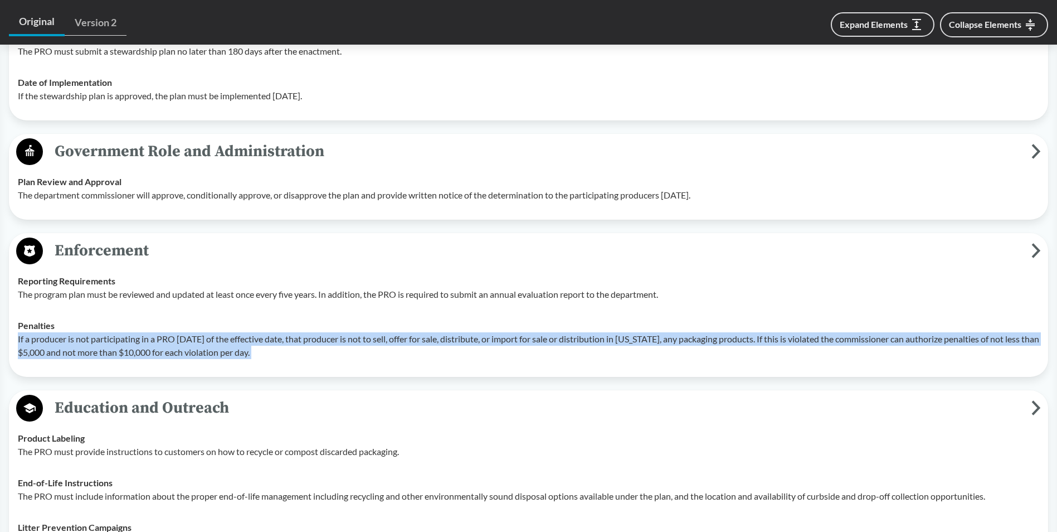
click at [179, 346] on p "If a producer is not participating in a PRO within 18 months of the effective d…" at bounding box center [529, 345] width 1022 height 27
copy div "If a producer is not participating in a PRO within 18 months of the effective d…"
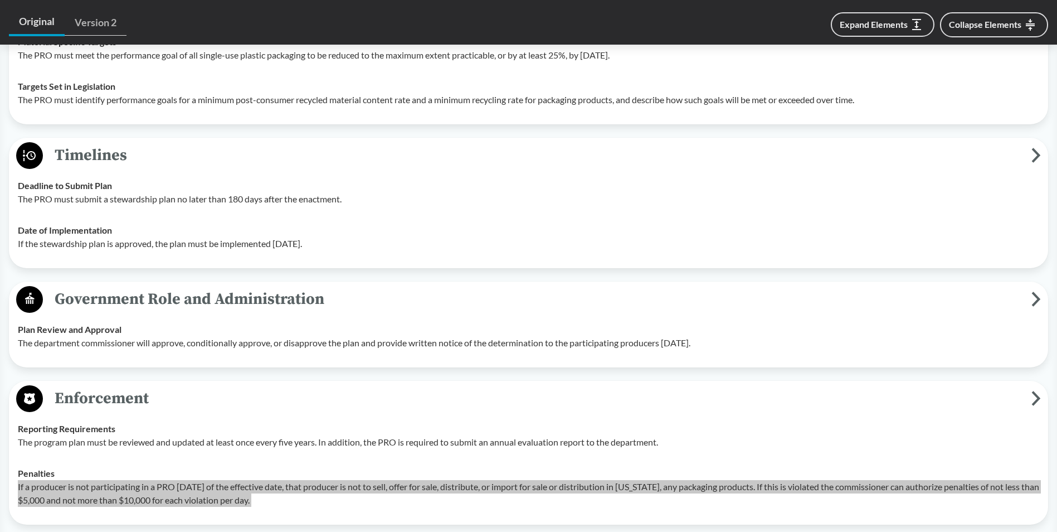
scroll to position [1394, 0]
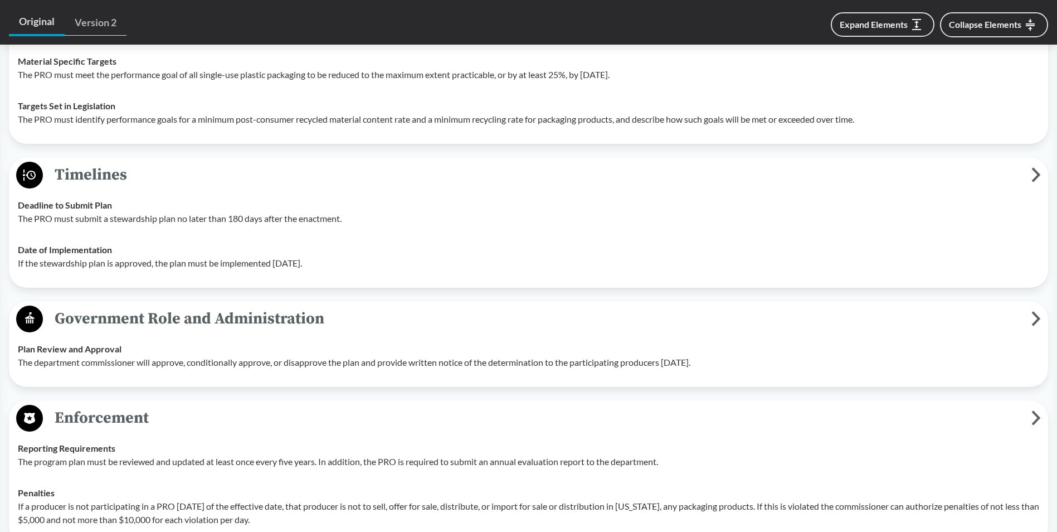
click at [64, 222] on p "The PRO must submit a stewardship plan no later than 180 days after the enactme…" at bounding box center [529, 218] width 1022 height 13
drag, startPoint x: 64, startPoint y: 222, endPoint x: 69, endPoint y: 219, distance: 6.0
click at [69, 219] on p "The PRO must submit a stewardship plan no later than 180 days after the enactme…" at bounding box center [529, 218] width 1022 height 13
copy p "The PRO must submit a stewardship plan no later than 180 days after the enactme…"
